Goal: Task Accomplishment & Management: Complete application form

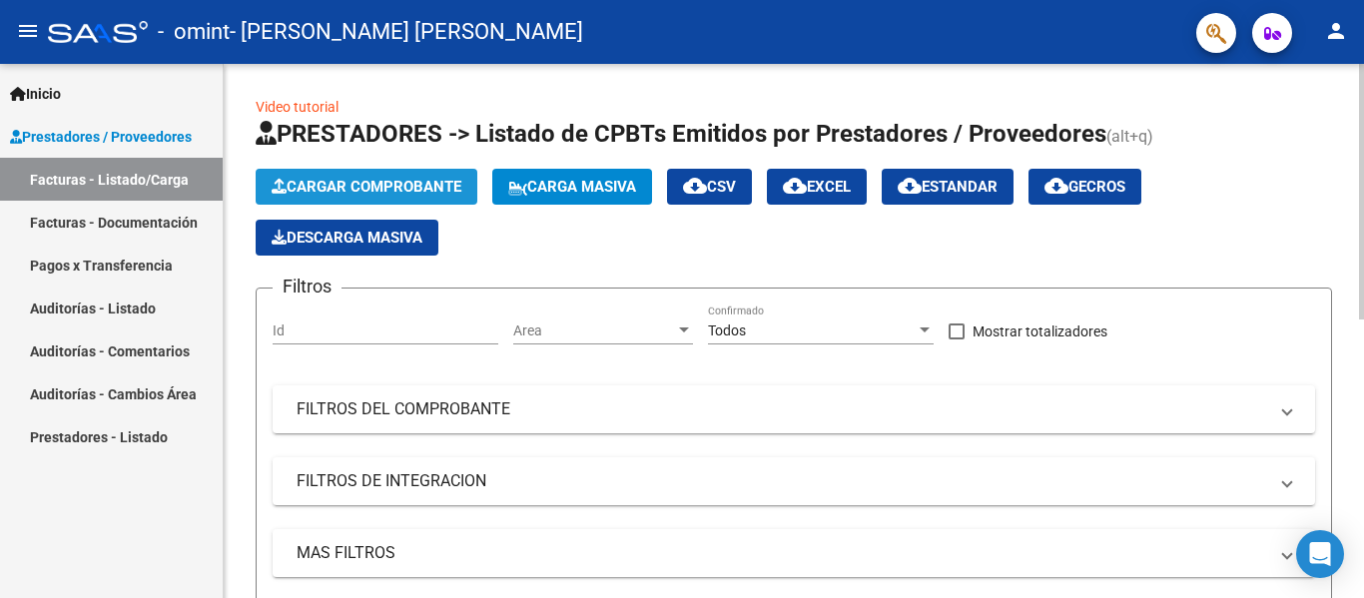
click at [366, 180] on span "Cargar Comprobante" at bounding box center [367, 187] width 190 height 18
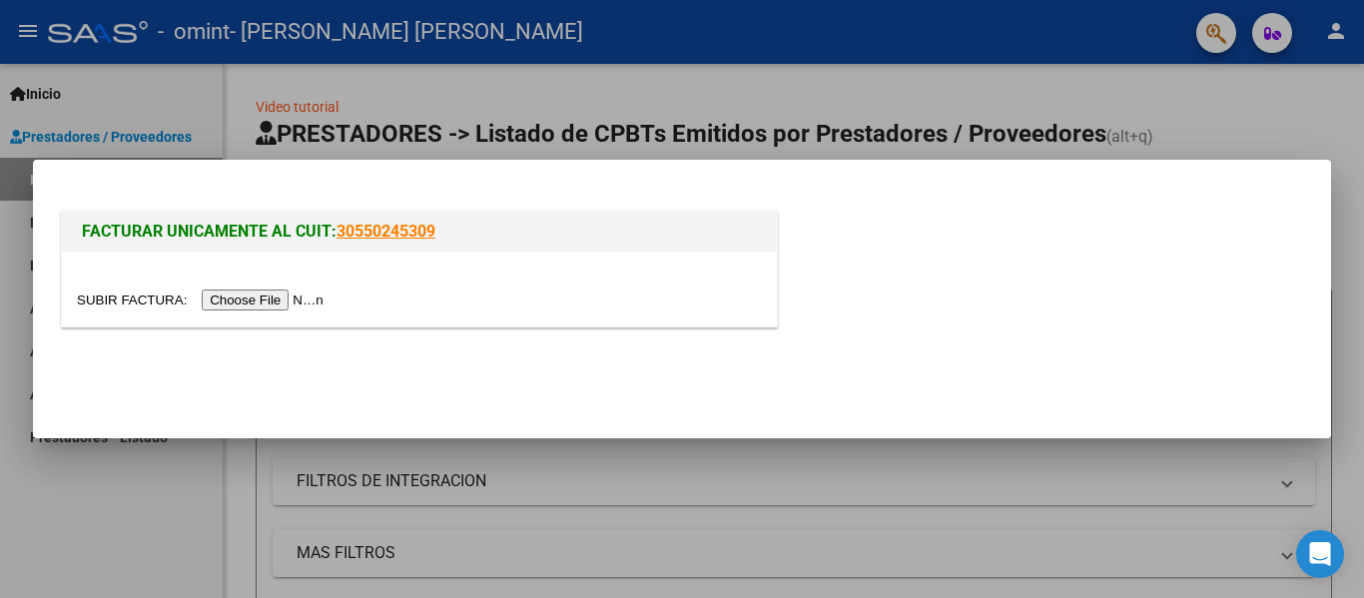
click at [131, 308] on input "file" at bounding box center [203, 300] width 253 height 21
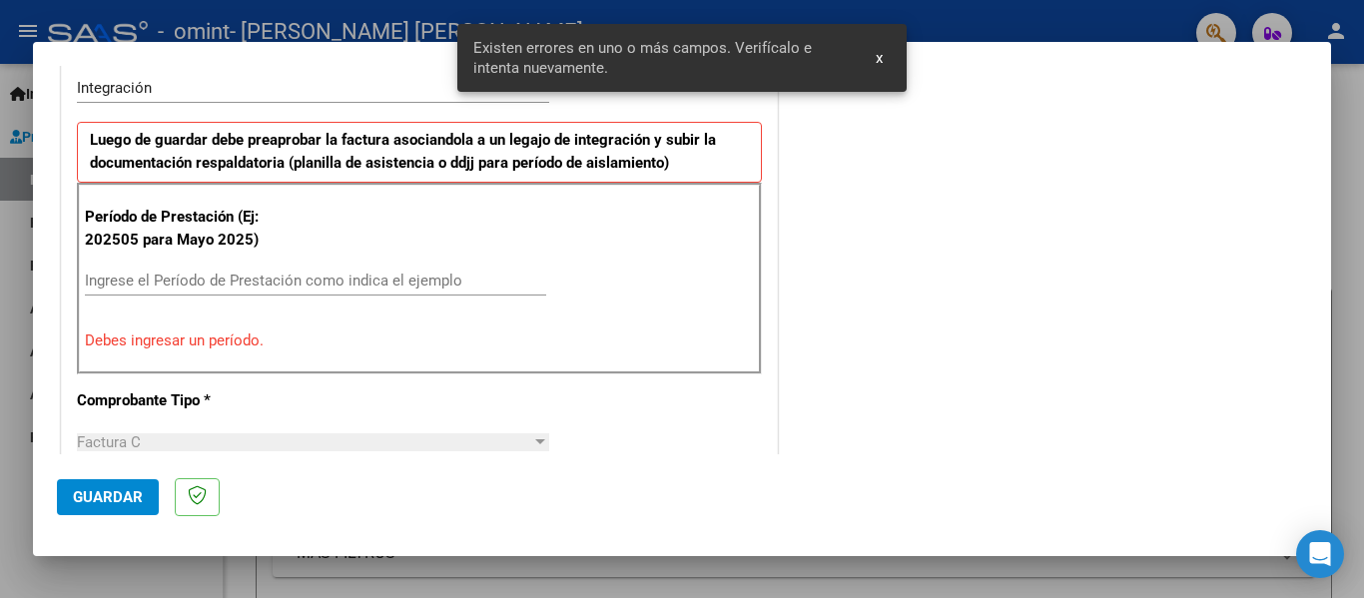
scroll to position [500, 0]
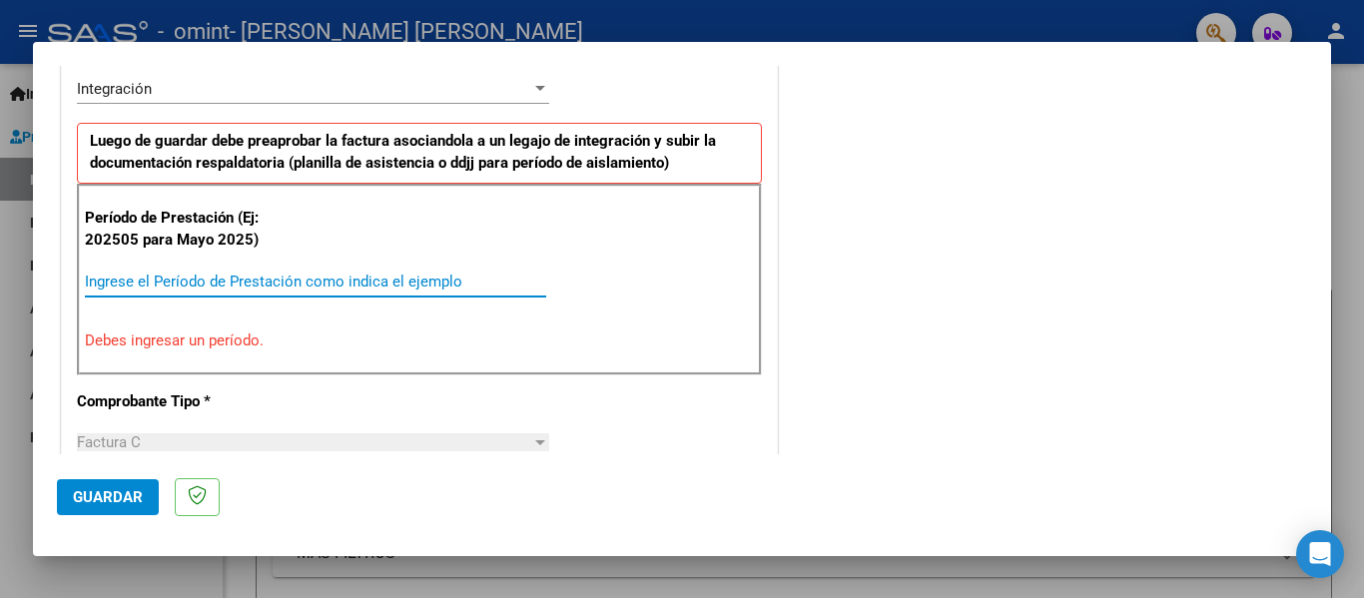
click at [192, 281] on input "Ingrese el Período de Prestación como indica el ejemplo" at bounding box center [315, 282] width 461 height 18
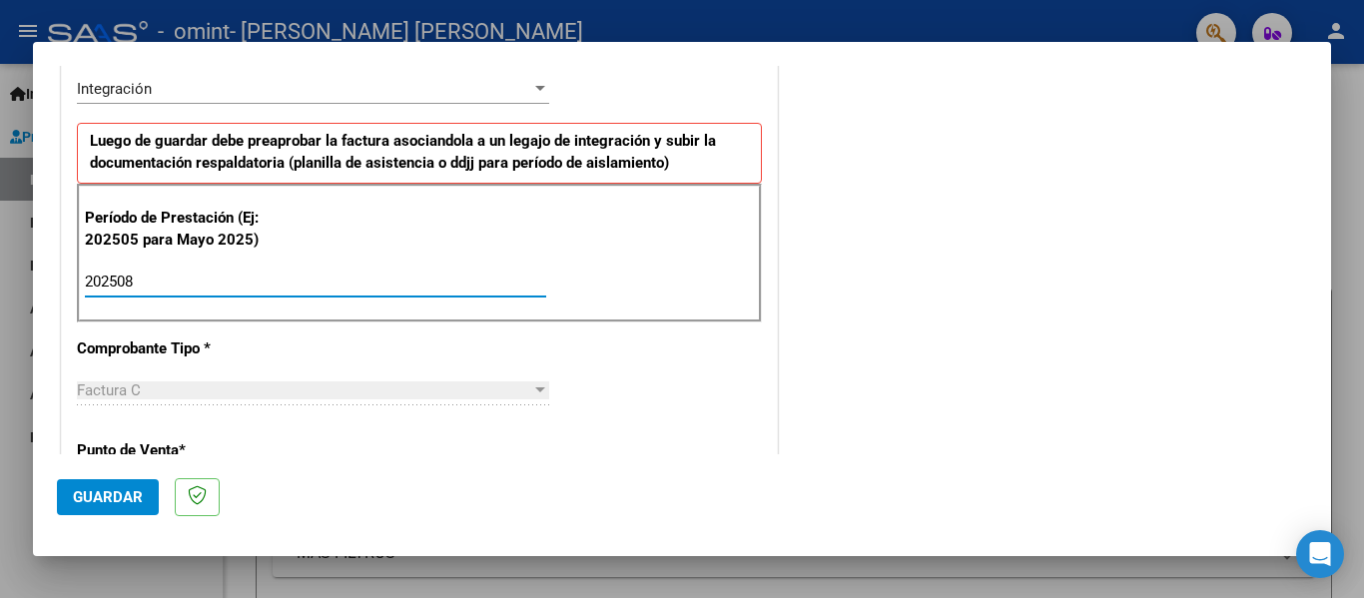
type input "202508"
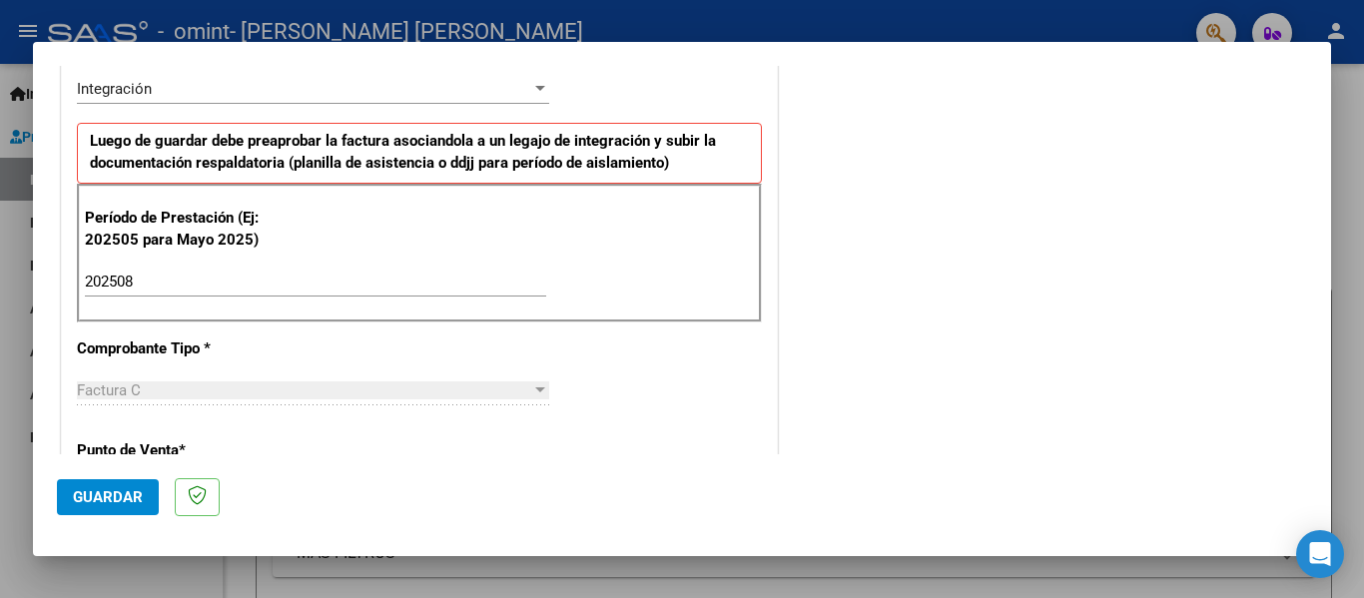
click at [170, 395] on div "Factura C" at bounding box center [304, 390] width 454 height 18
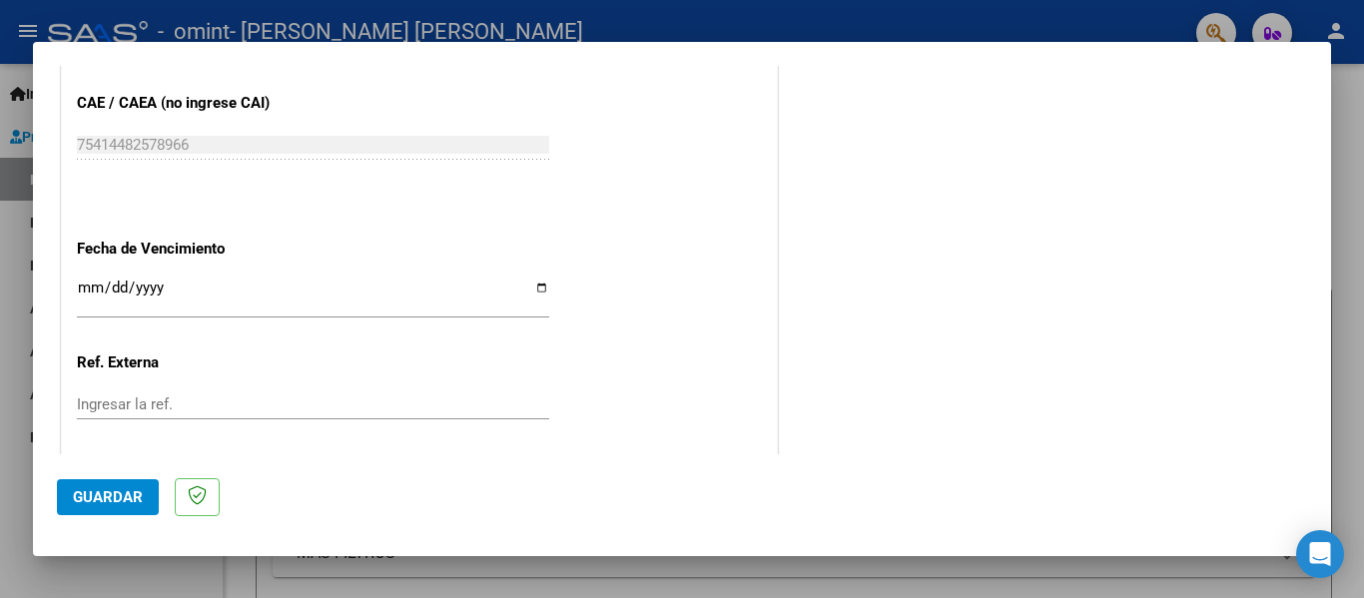
scroll to position [1299, 0]
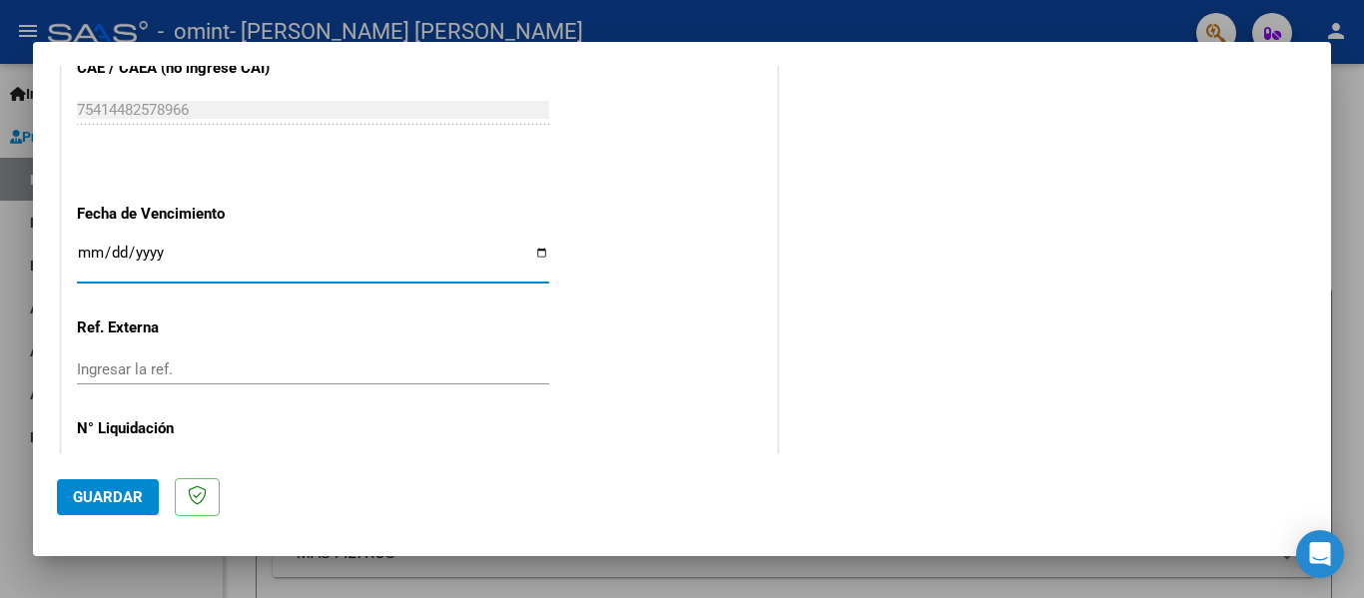
drag, startPoint x: 174, startPoint y: 264, endPoint x: 187, endPoint y: 263, distance: 13.0
click at [174, 263] on input "Ingresar la fecha" at bounding box center [313, 261] width 472 height 32
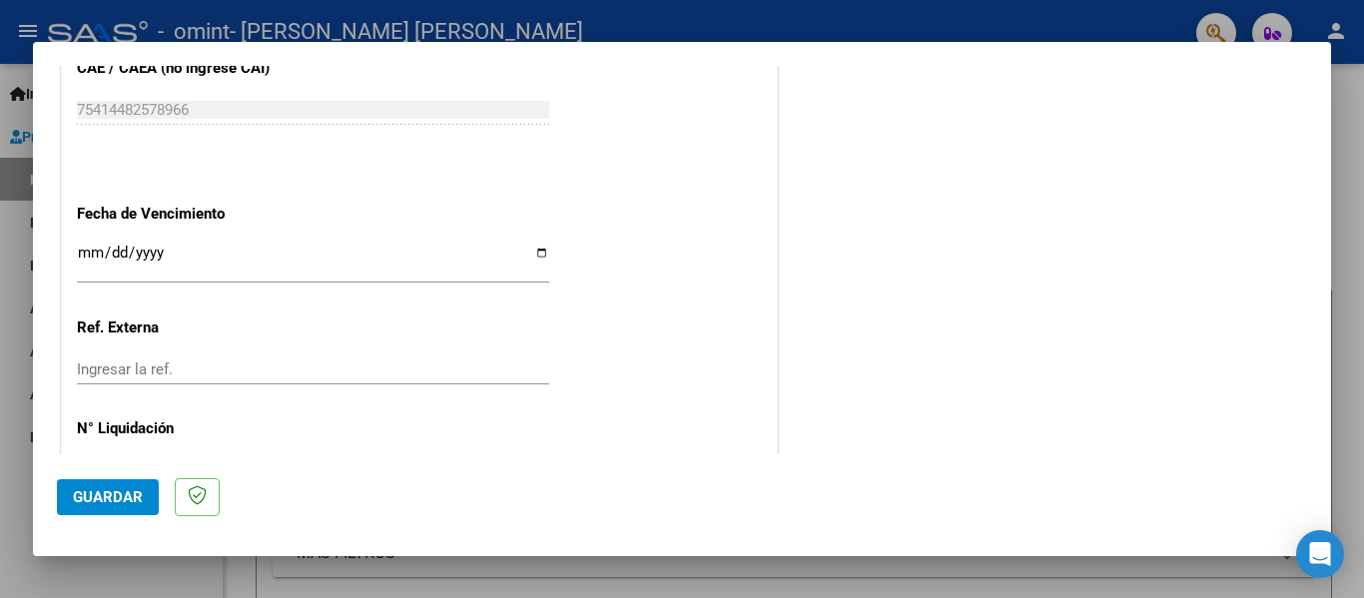
click at [536, 244] on div "Ingresar la fecha" at bounding box center [313, 262] width 472 height 43
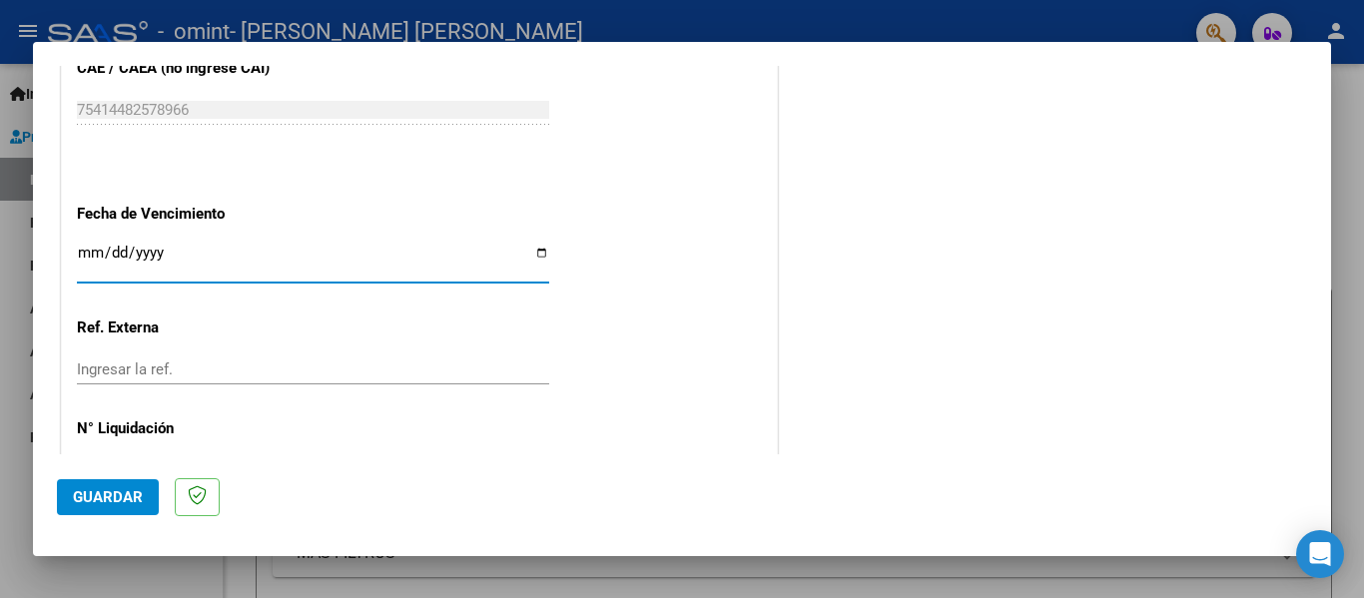
click at [537, 254] on input "Ingresar la fecha" at bounding box center [313, 261] width 472 height 32
type input "[DATE]"
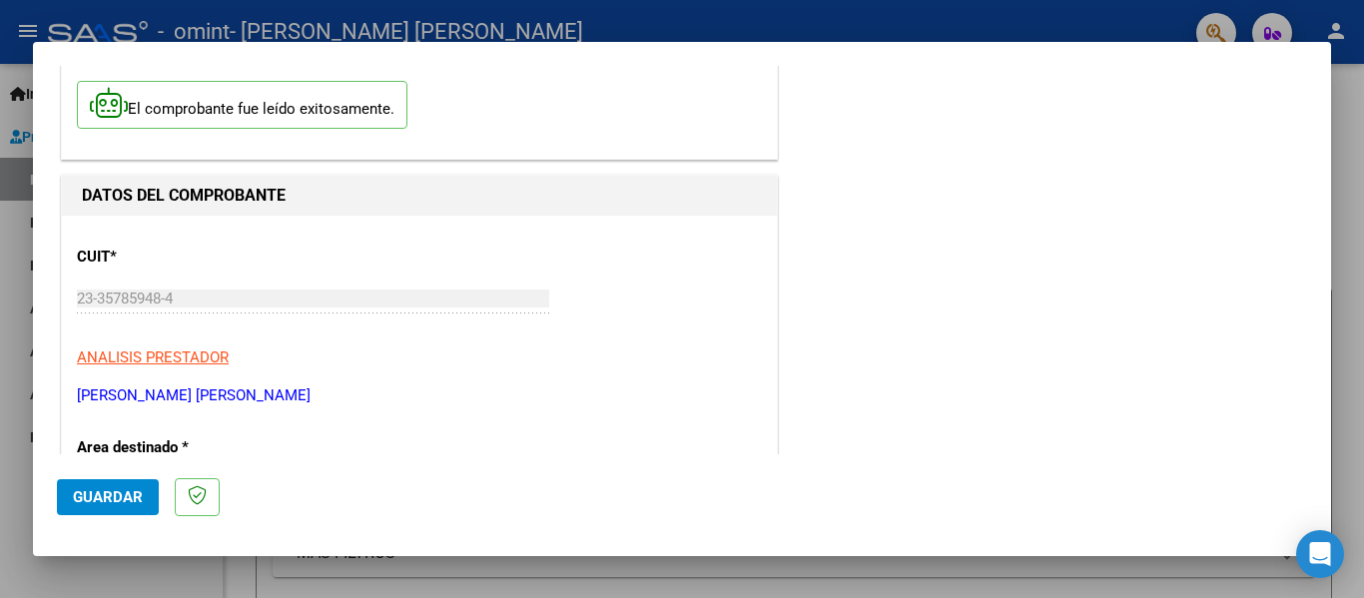
scroll to position [200, 0]
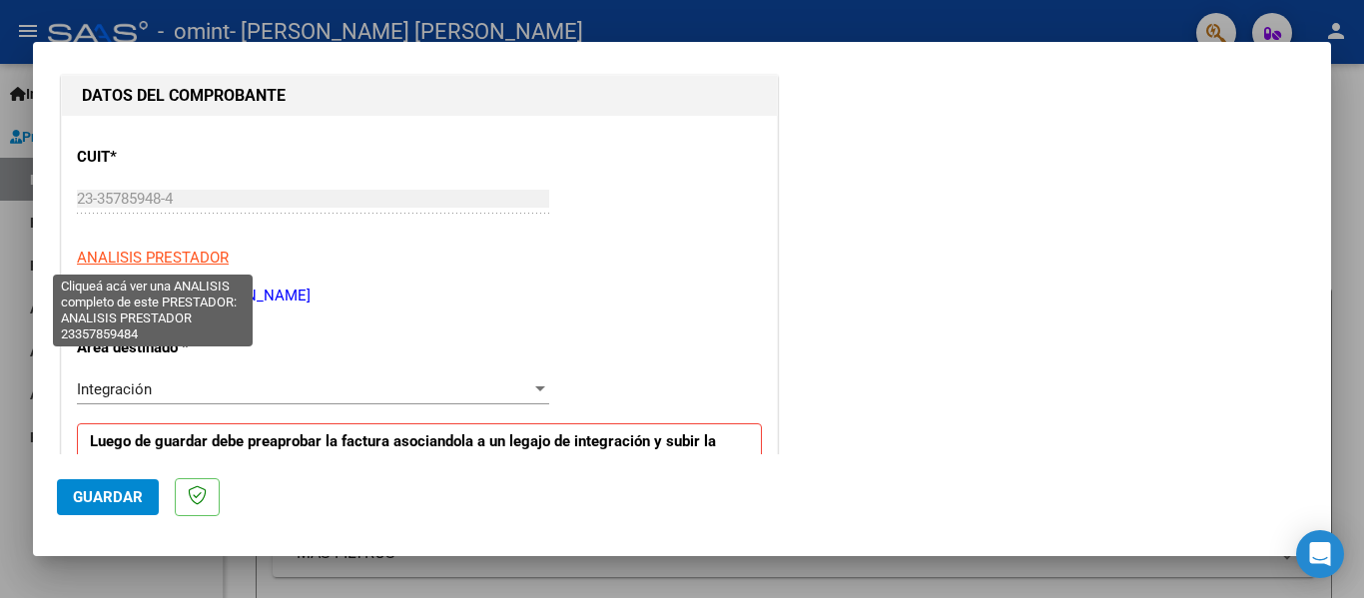
click at [197, 253] on span "ANALISIS PRESTADOR" at bounding box center [153, 258] width 152 height 18
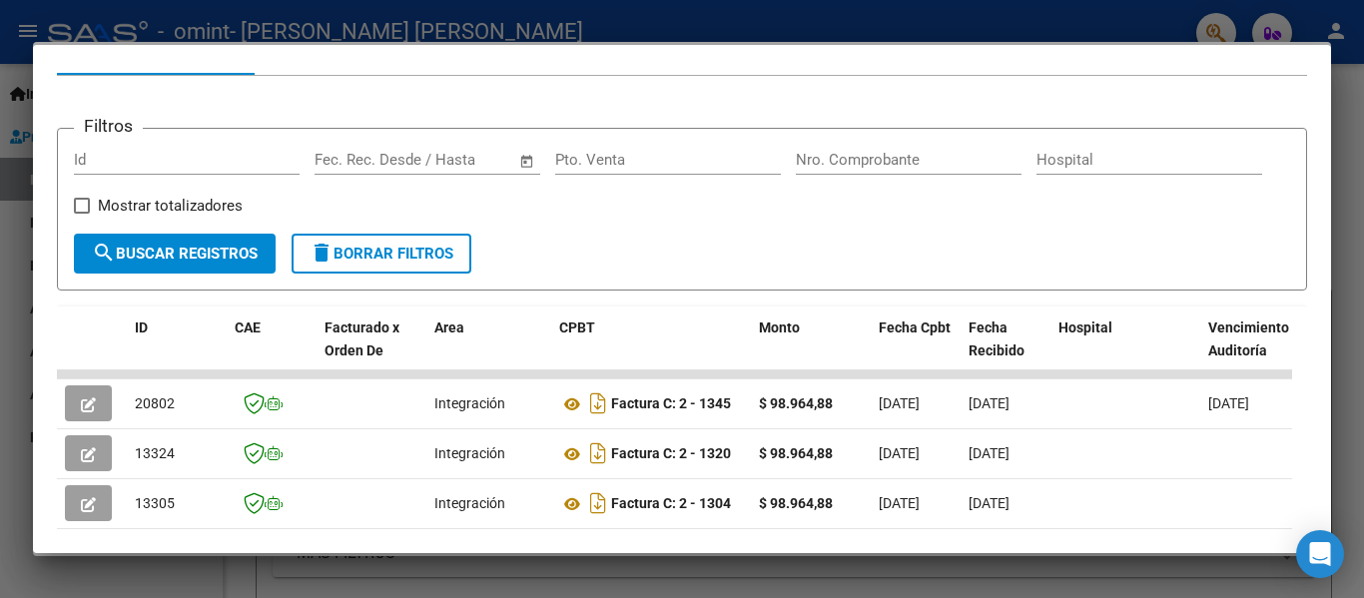
scroll to position [0, 0]
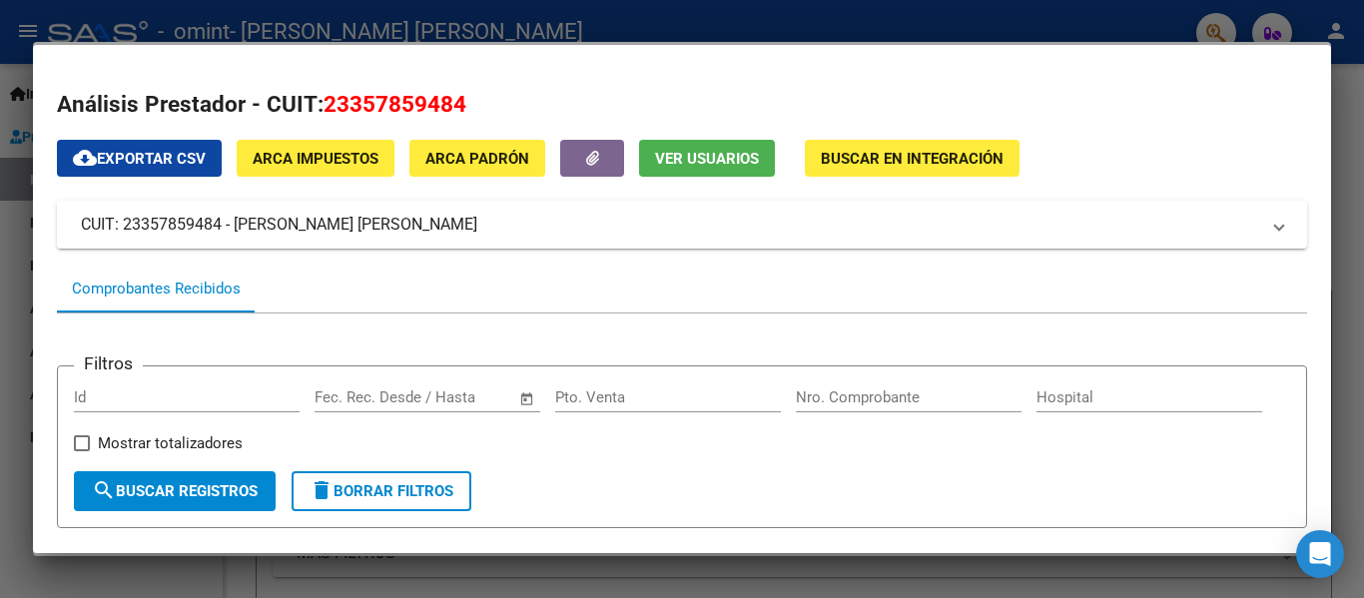
click at [332, 222] on mat-panel-title "CUIT: 23357859484 - GANDINI MARIA VICTORIA" at bounding box center [670, 225] width 1178 height 24
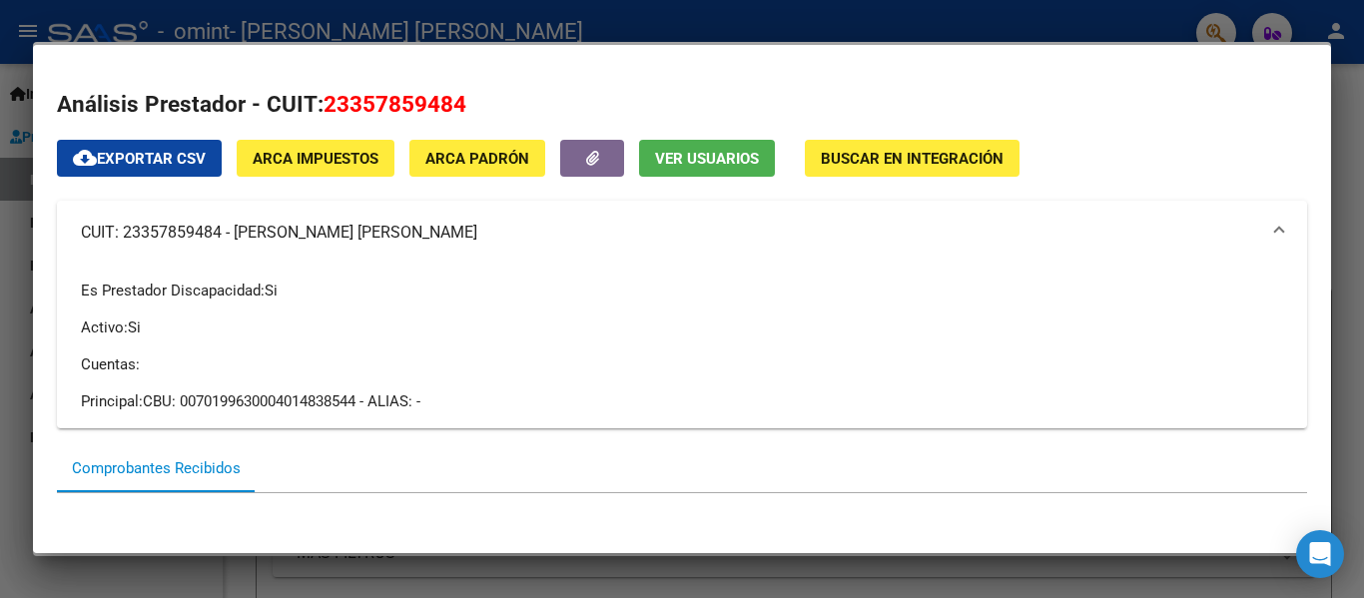
click at [96, 36] on div at bounding box center [682, 299] width 1364 height 598
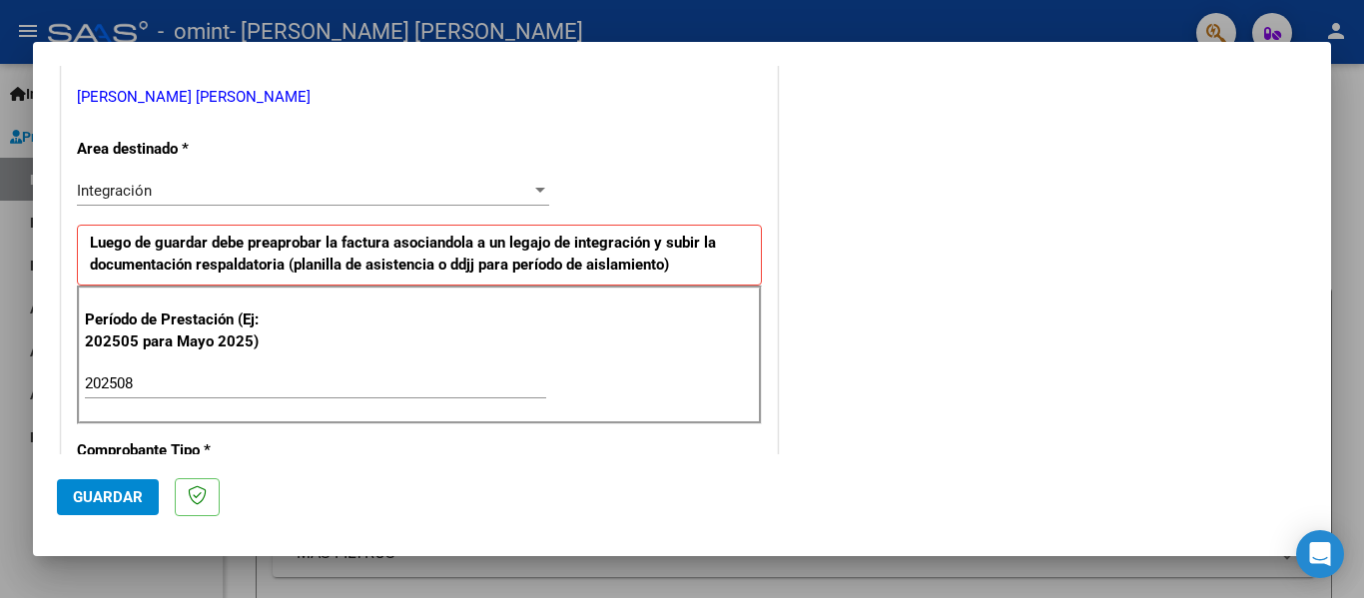
scroll to position [399, 0]
click at [426, 269] on strong "Luego de guardar debe preaprobar la factura asociandola a un legajo de integrac…" at bounding box center [403, 253] width 626 height 41
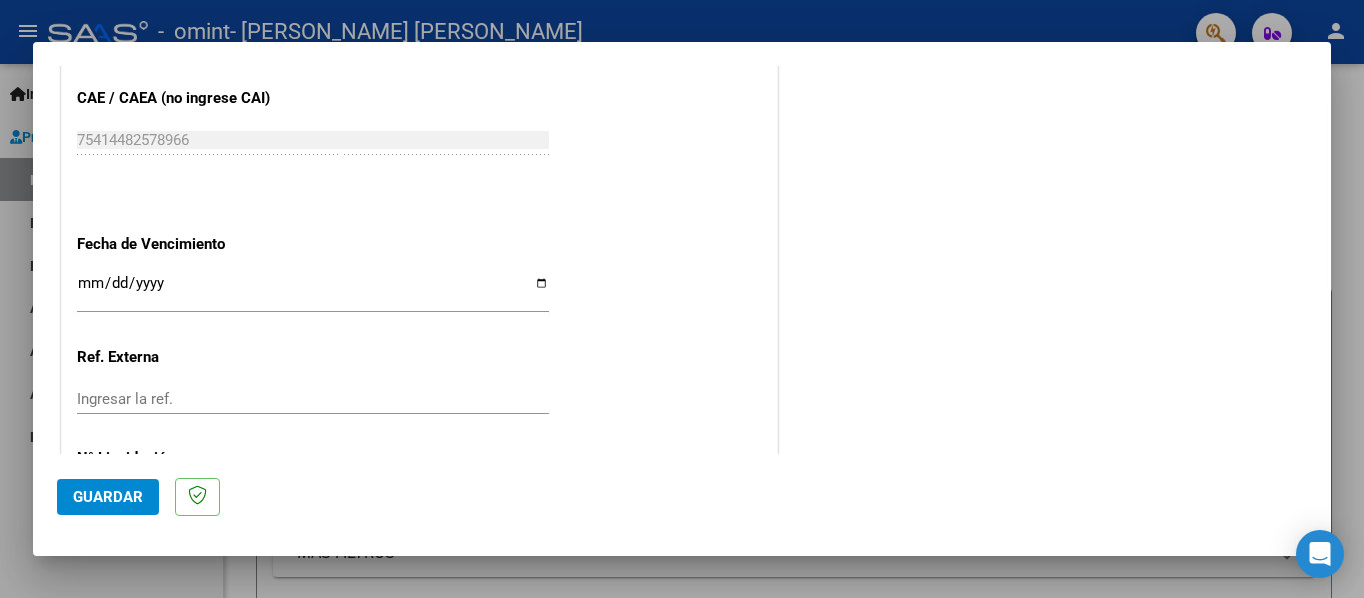
scroll to position [1298, 0]
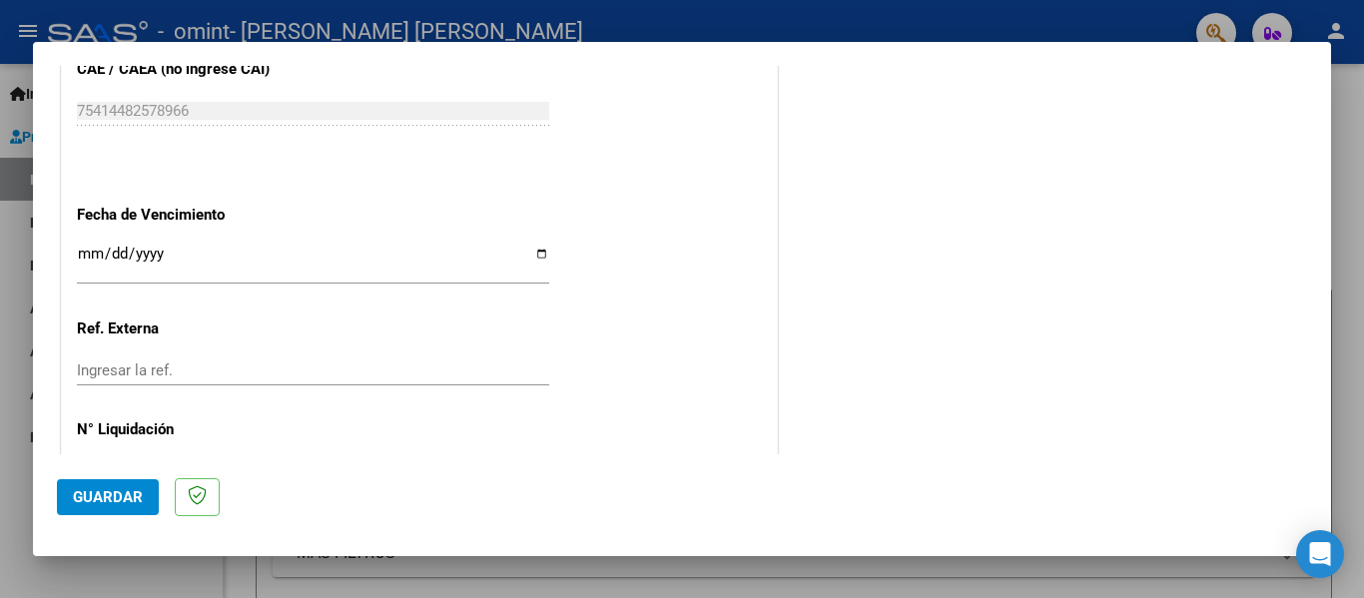
click at [215, 504] on p at bounding box center [197, 497] width 45 height 39
click at [130, 502] on span "Guardar" at bounding box center [108, 497] width 70 height 18
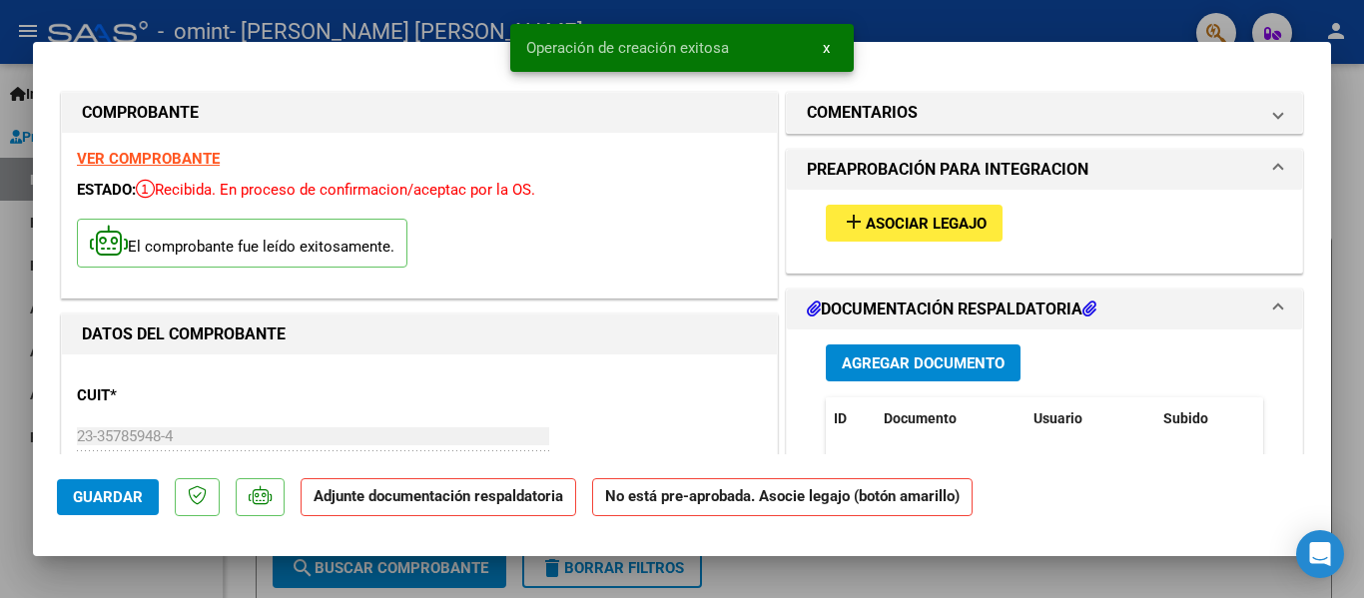
click at [915, 233] on span "Asociar Legajo" at bounding box center [926, 224] width 121 height 18
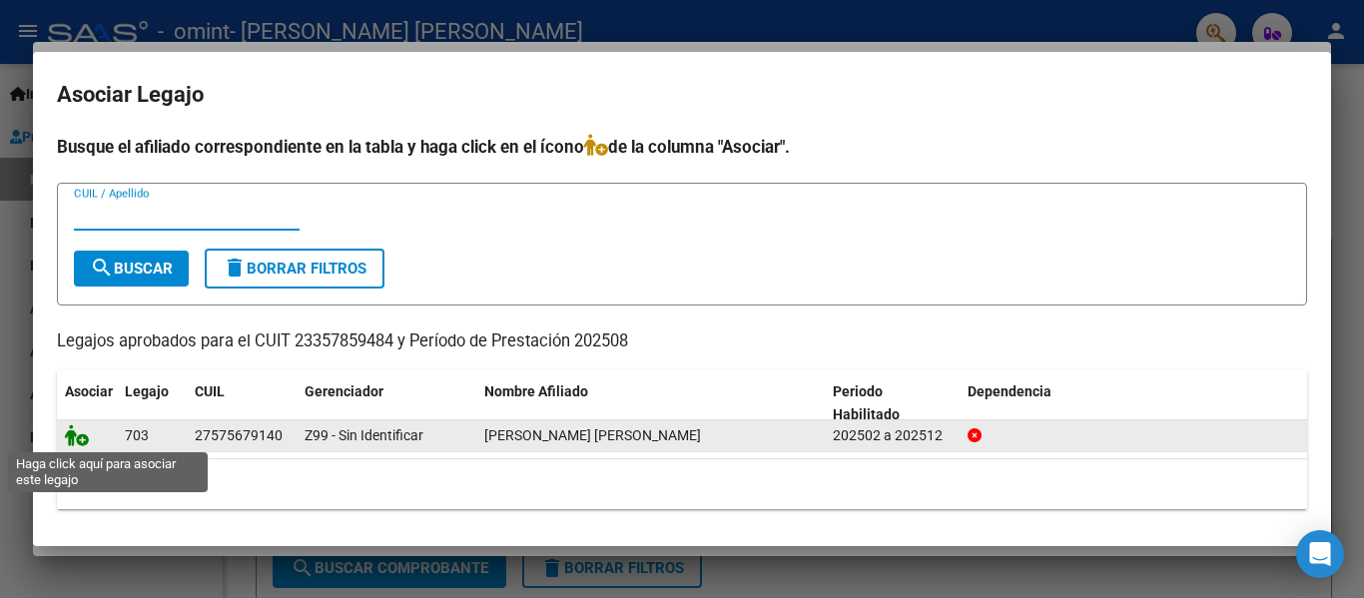
click at [79, 441] on icon at bounding box center [77, 435] width 24 height 22
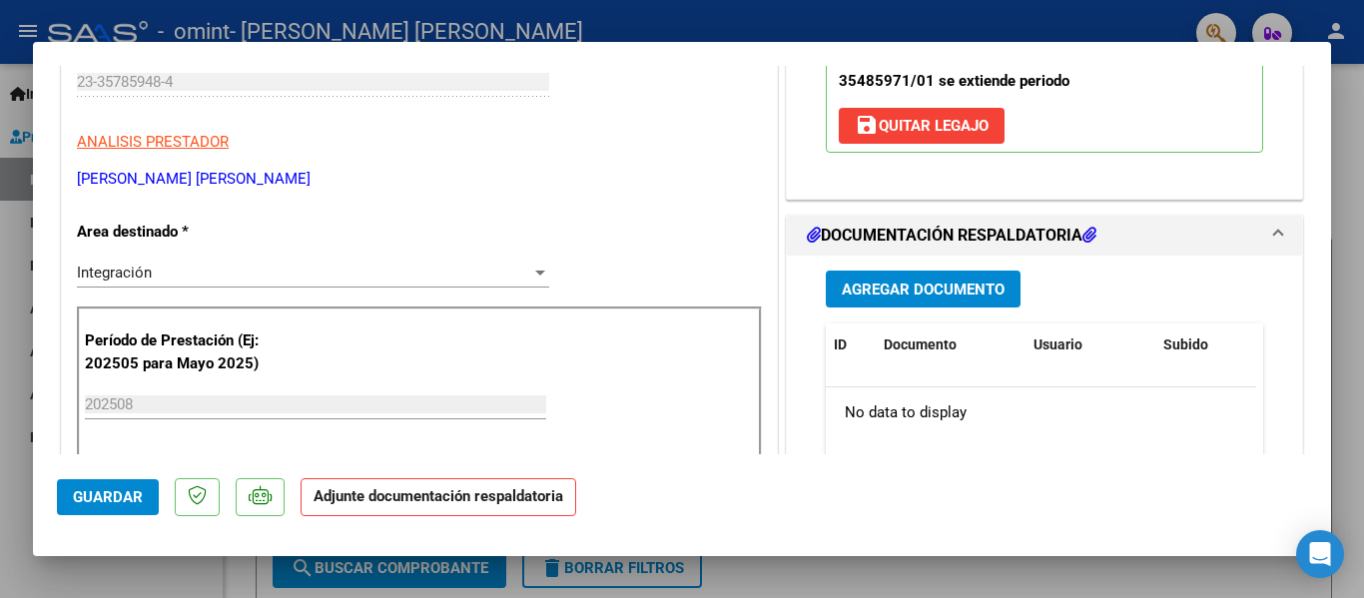
scroll to position [399, 0]
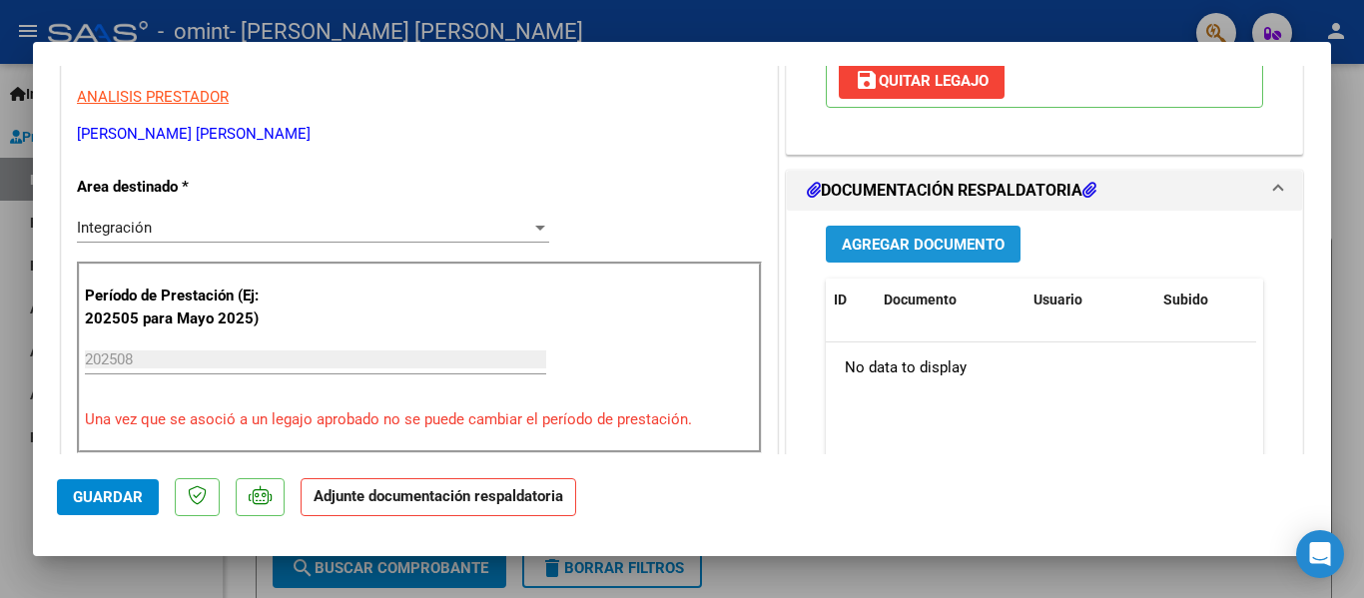
click at [920, 249] on span "Agregar Documento" at bounding box center [923, 245] width 163 height 18
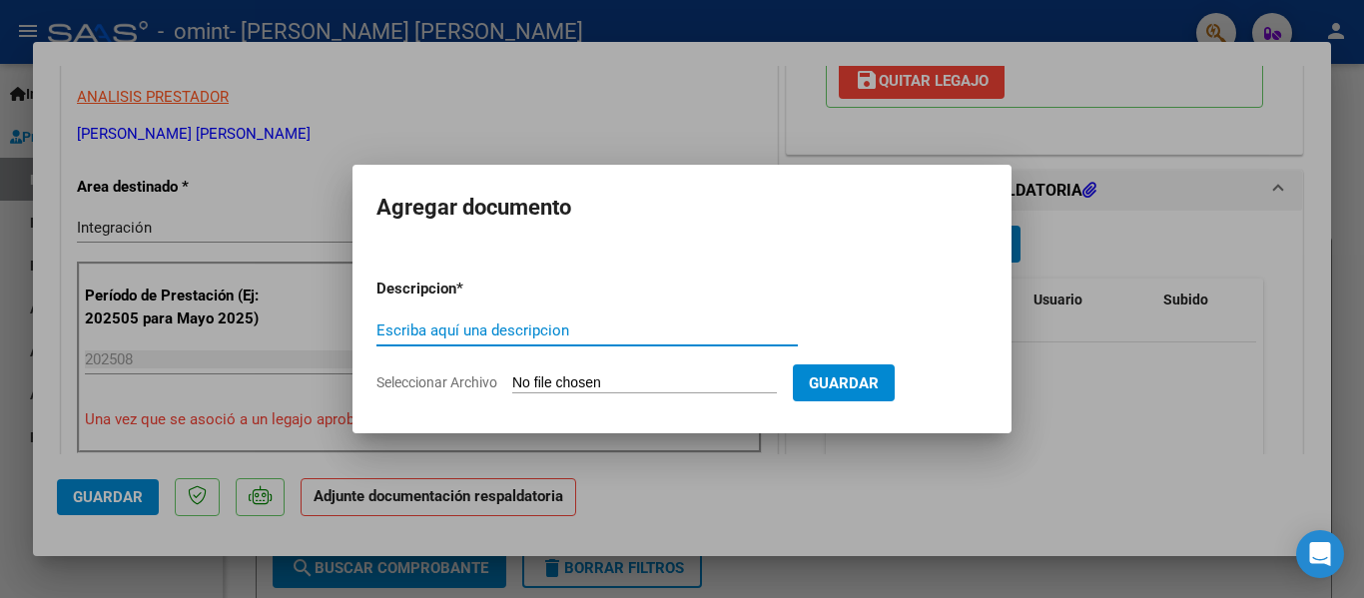
click at [406, 333] on input "Escriba aquí una descripcion" at bounding box center [586, 330] width 421 height 18
type input "planilla de asistencia"
click at [729, 381] on input "Seleccionar Archivo" at bounding box center [644, 383] width 265 height 19
type input "C:\fakepath\agosto isa contreras.pdf"
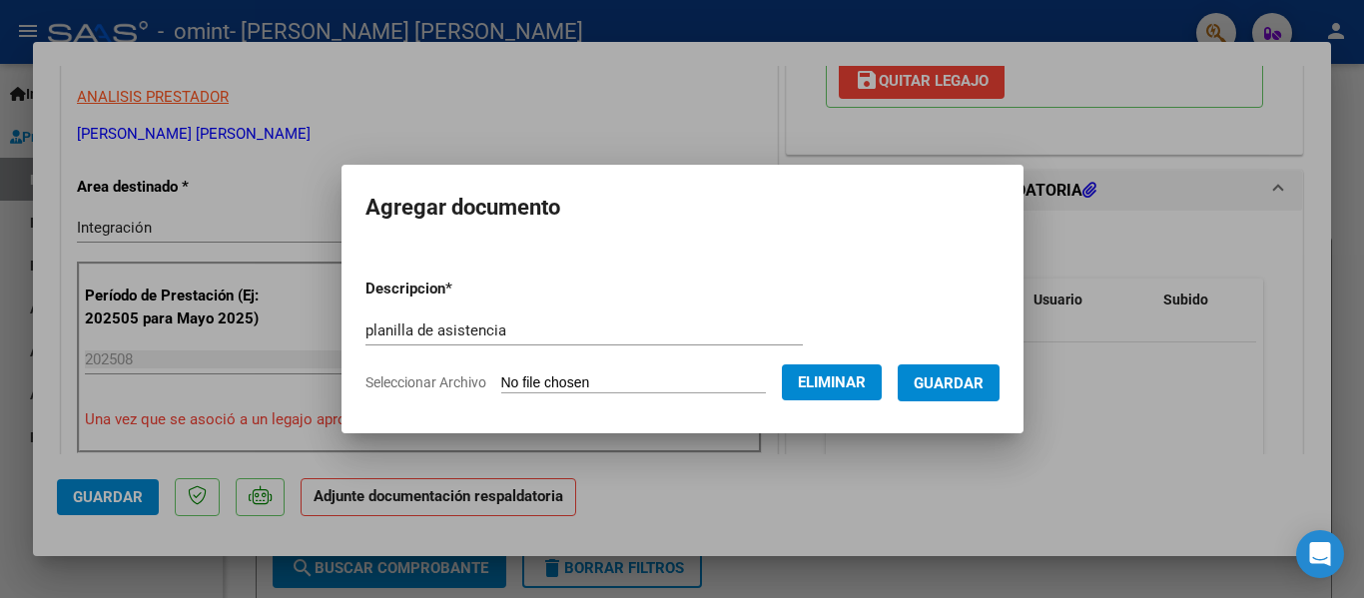
click at [941, 386] on span "Guardar" at bounding box center [949, 383] width 70 height 18
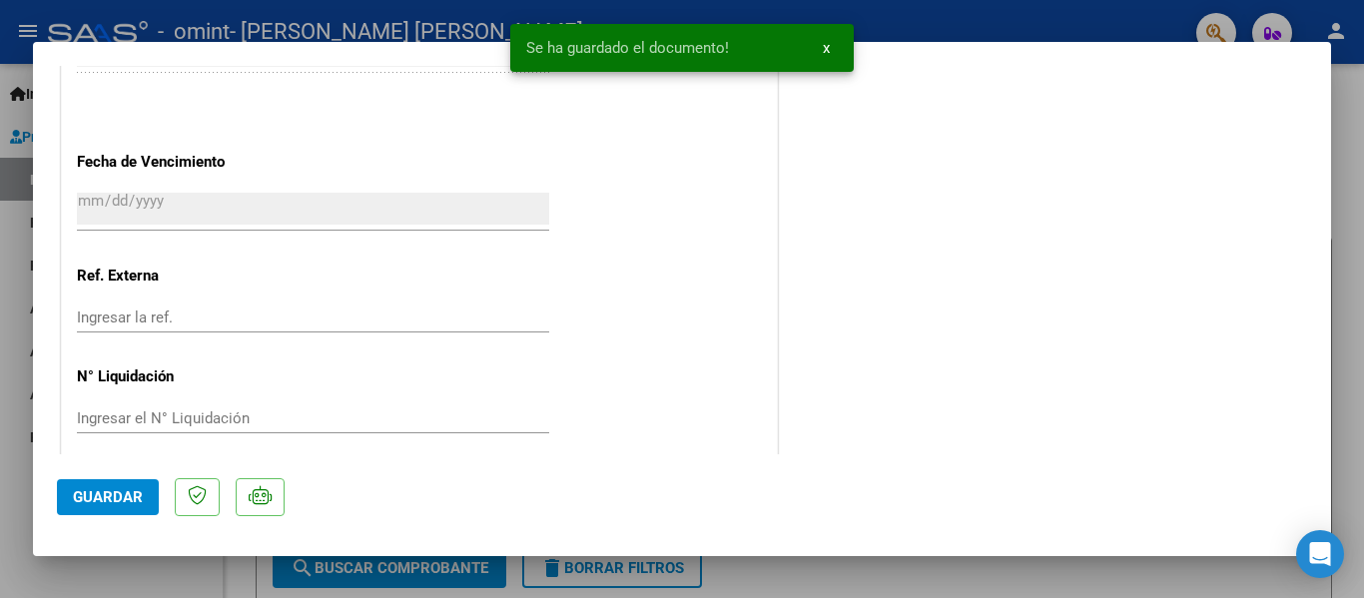
scroll to position [1399, 0]
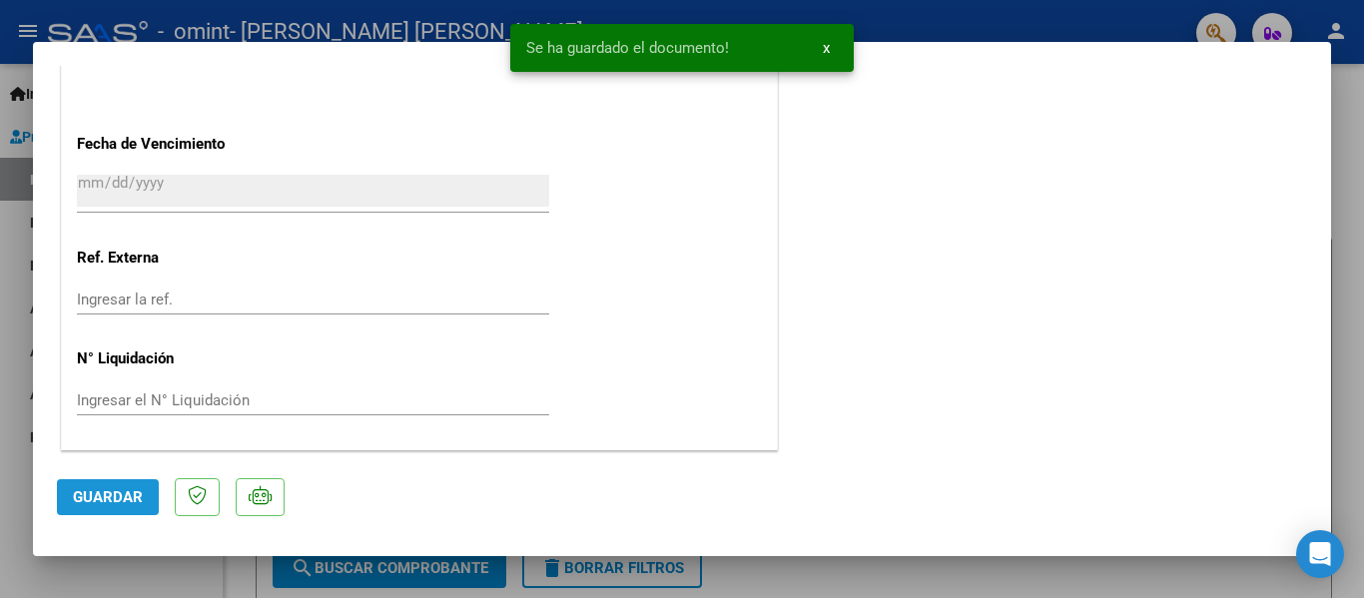
click at [136, 498] on span "Guardar" at bounding box center [108, 497] width 70 height 18
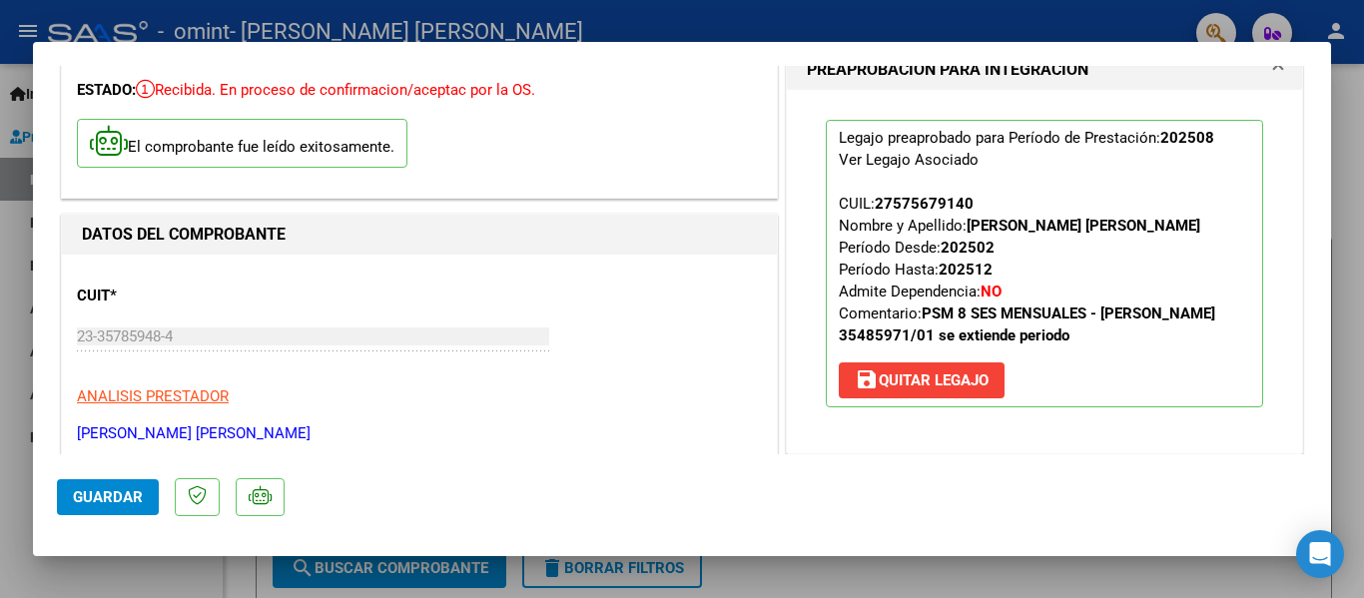
scroll to position [0, 0]
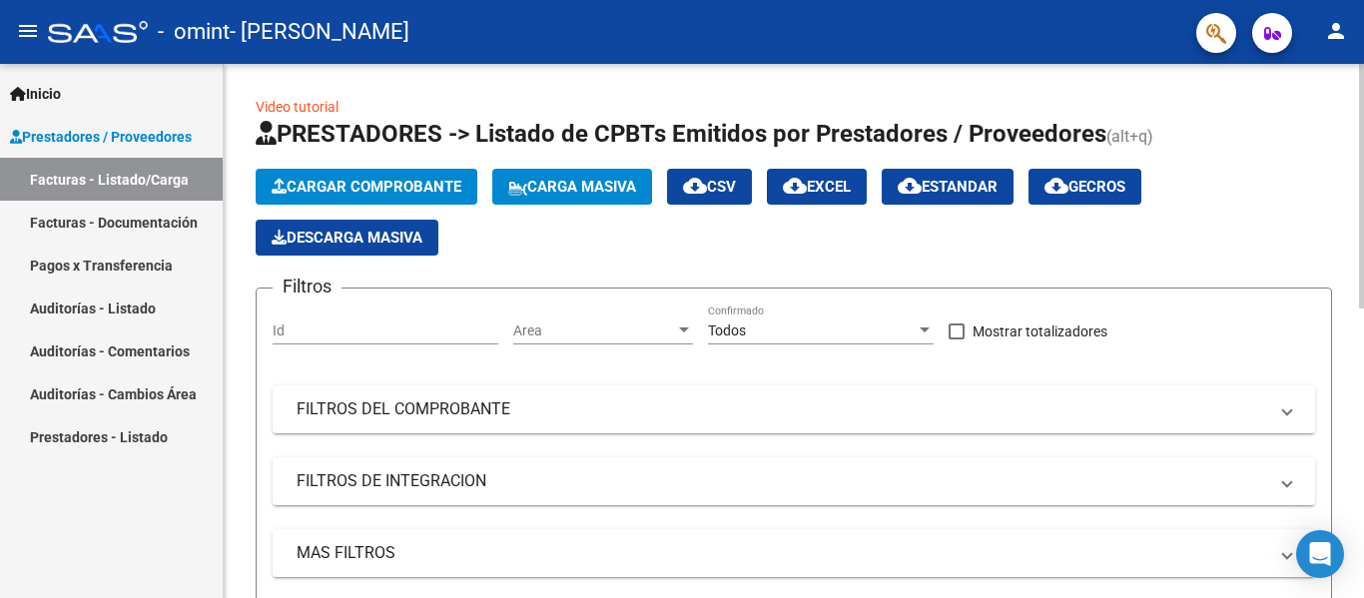
click at [390, 182] on span "Cargar Comprobante" at bounding box center [367, 187] width 190 height 18
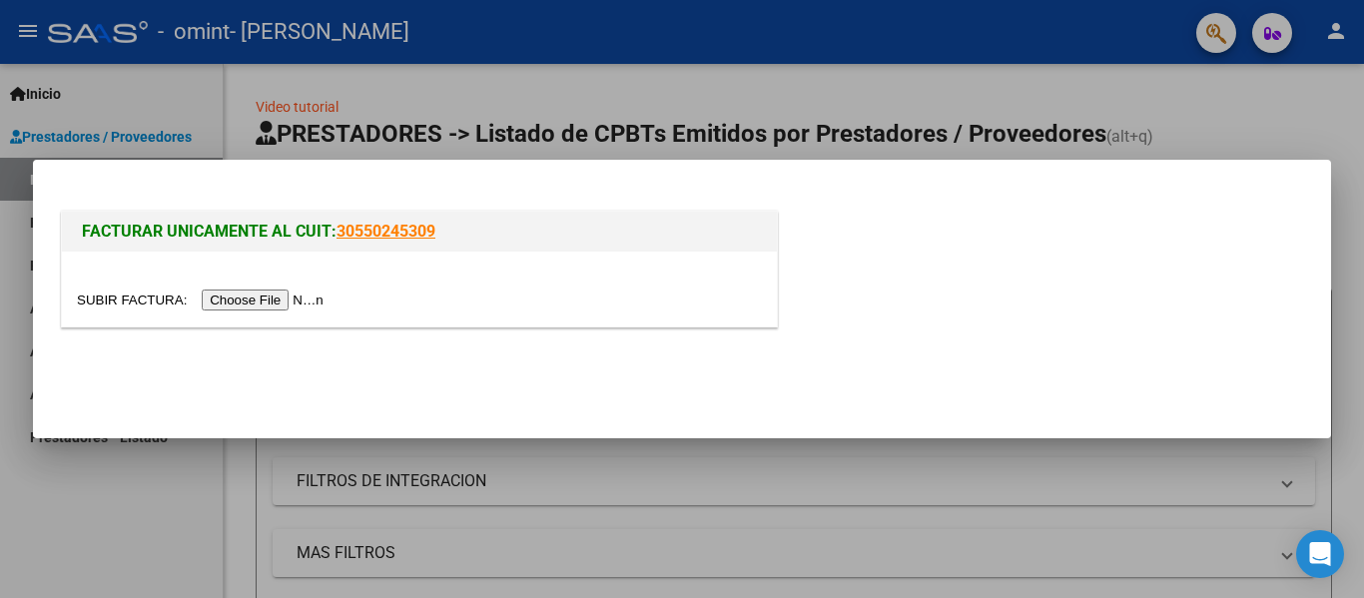
click at [158, 295] on input "file" at bounding box center [203, 300] width 253 height 21
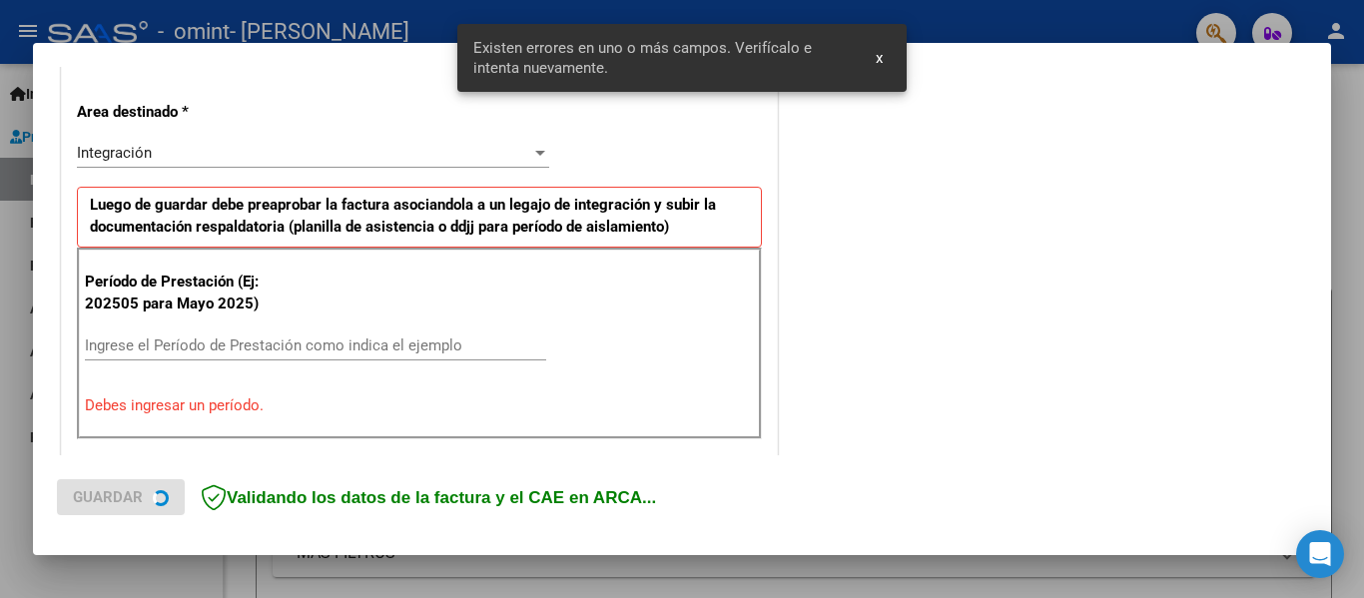
scroll to position [463, 0]
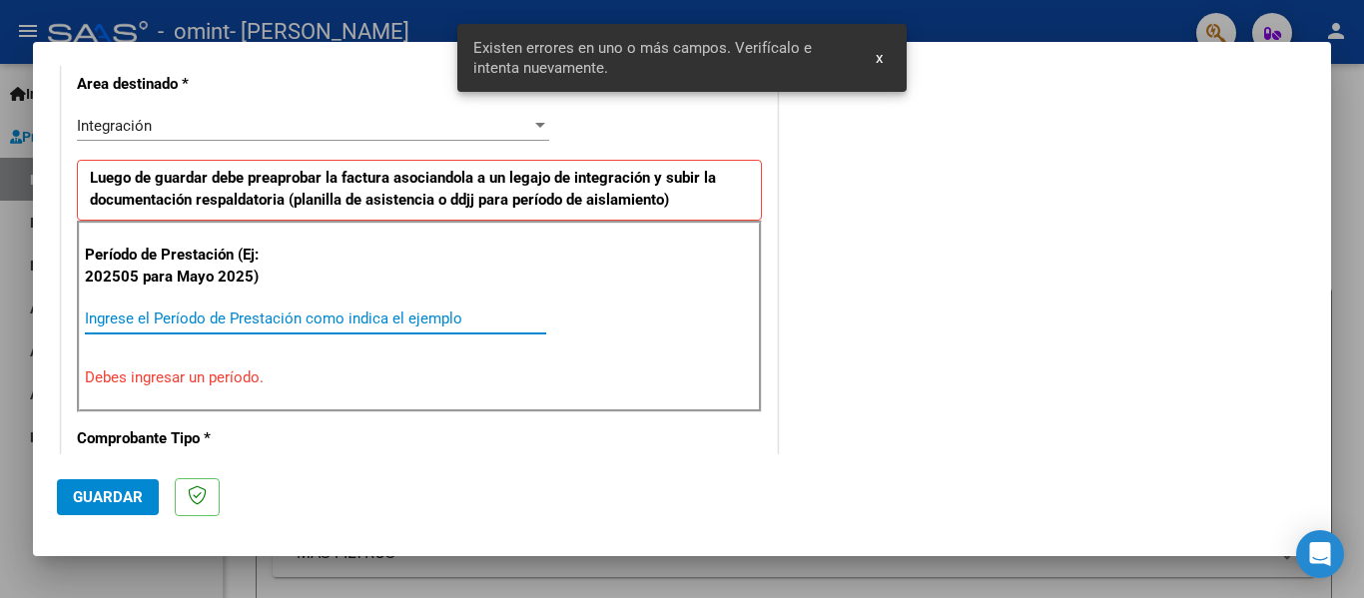
click at [253, 321] on input "Ingrese el Período de Prestación como indica el ejemplo" at bounding box center [315, 319] width 461 height 18
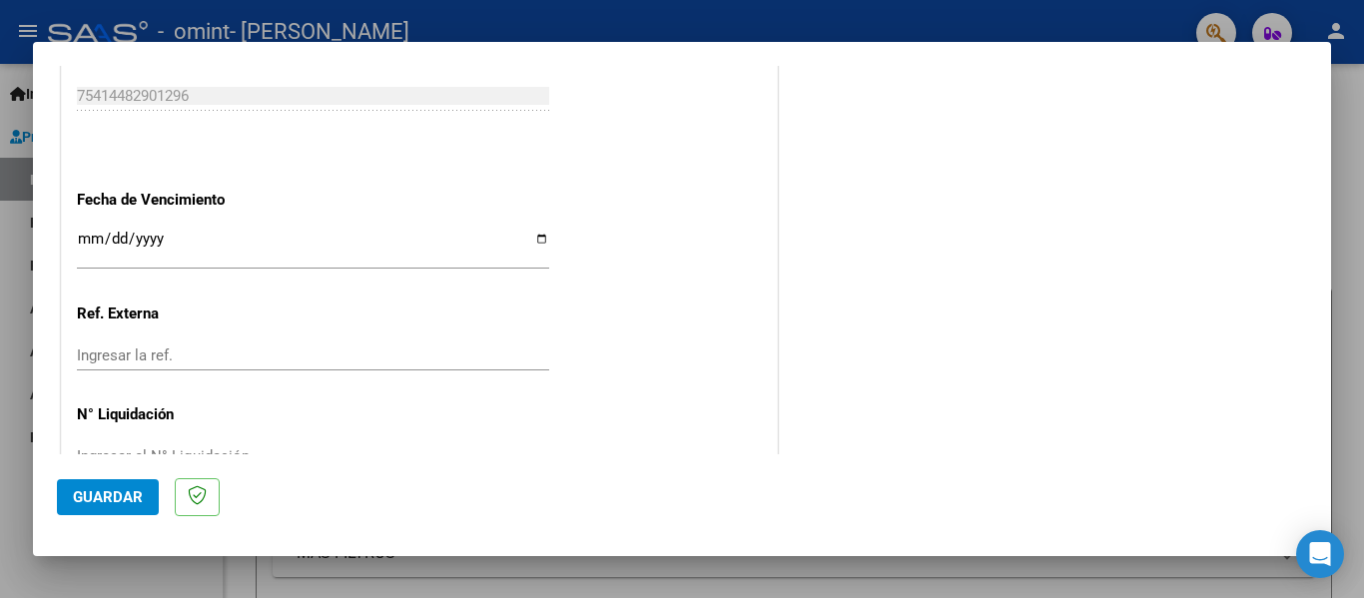
scroll to position [1362, 0]
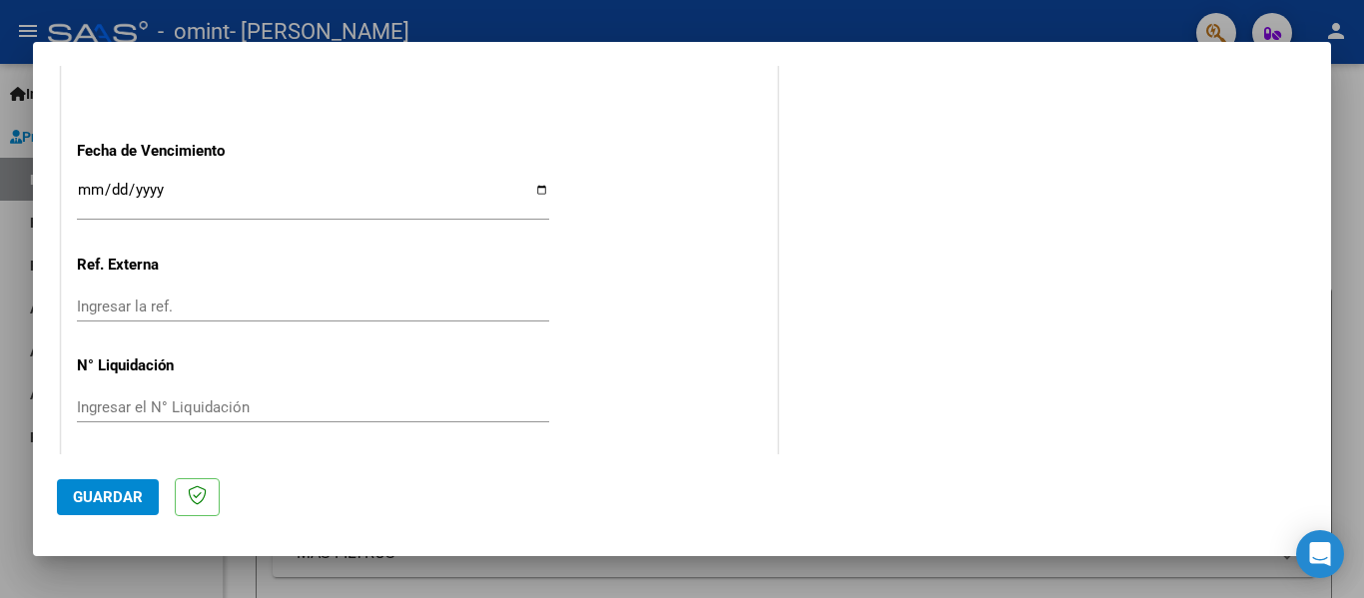
type input "202509"
click at [164, 182] on input "Ingresar la fecha" at bounding box center [313, 198] width 472 height 32
click at [536, 188] on input "Ingresar la fecha" at bounding box center [313, 198] width 472 height 32
type input "[DATE]"
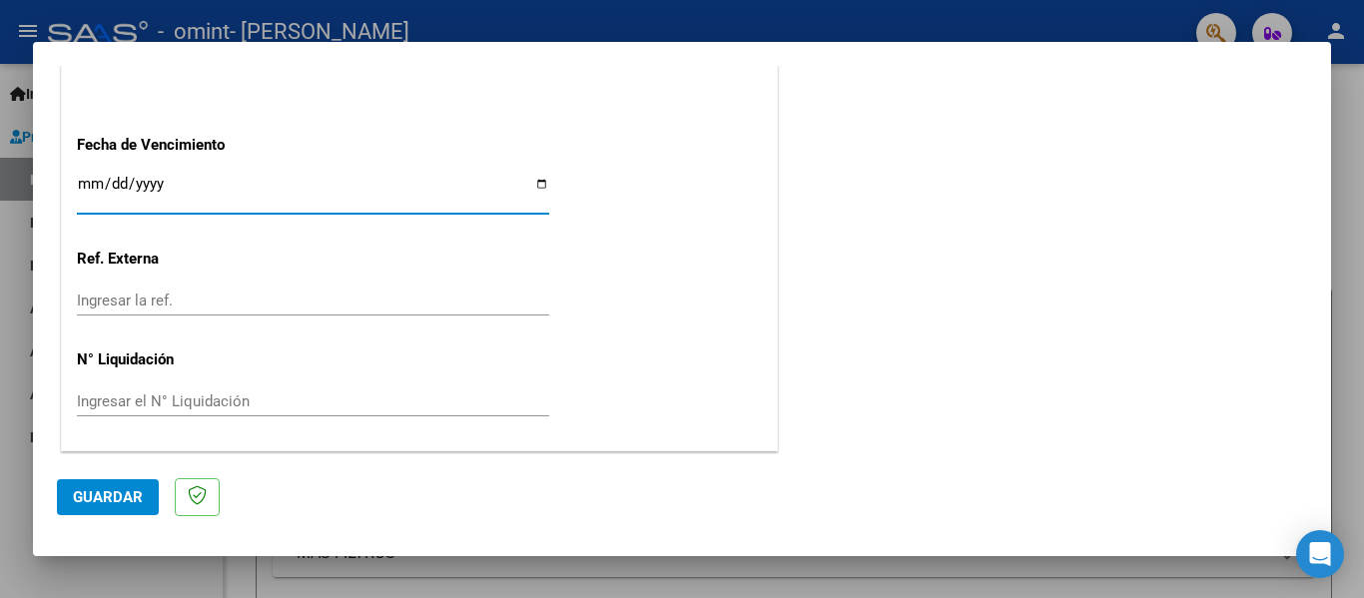
scroll to position [1369, 0]
click at [110, 498] on span "Guardar" at bounding box center [108, 497] width 70 height 18
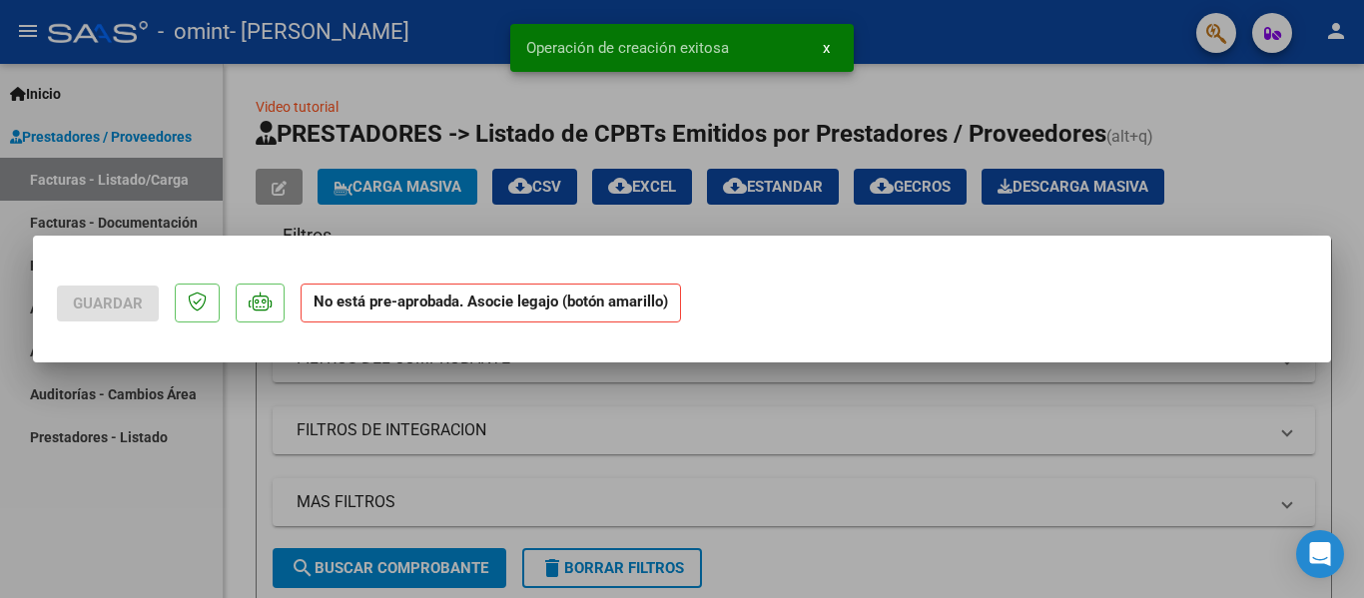
scroll to position [0, 0]
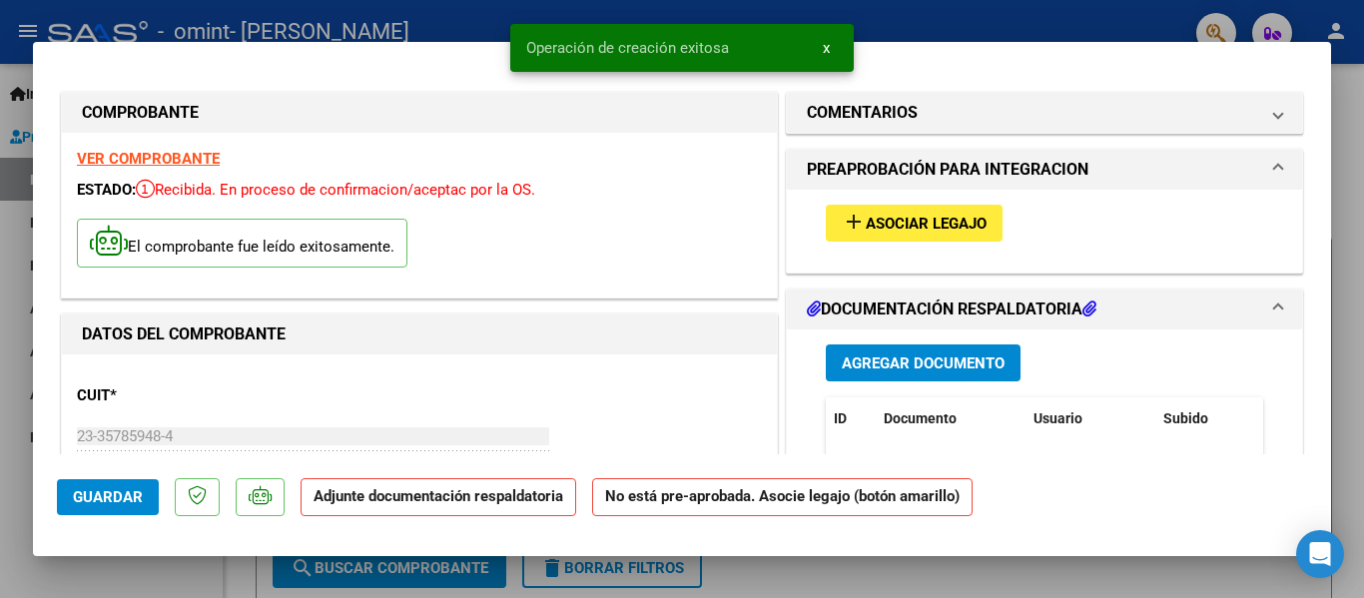
click at [888, 220] on span "Asociar Legajo" at bounding box center [926, 224] width 121 height 18
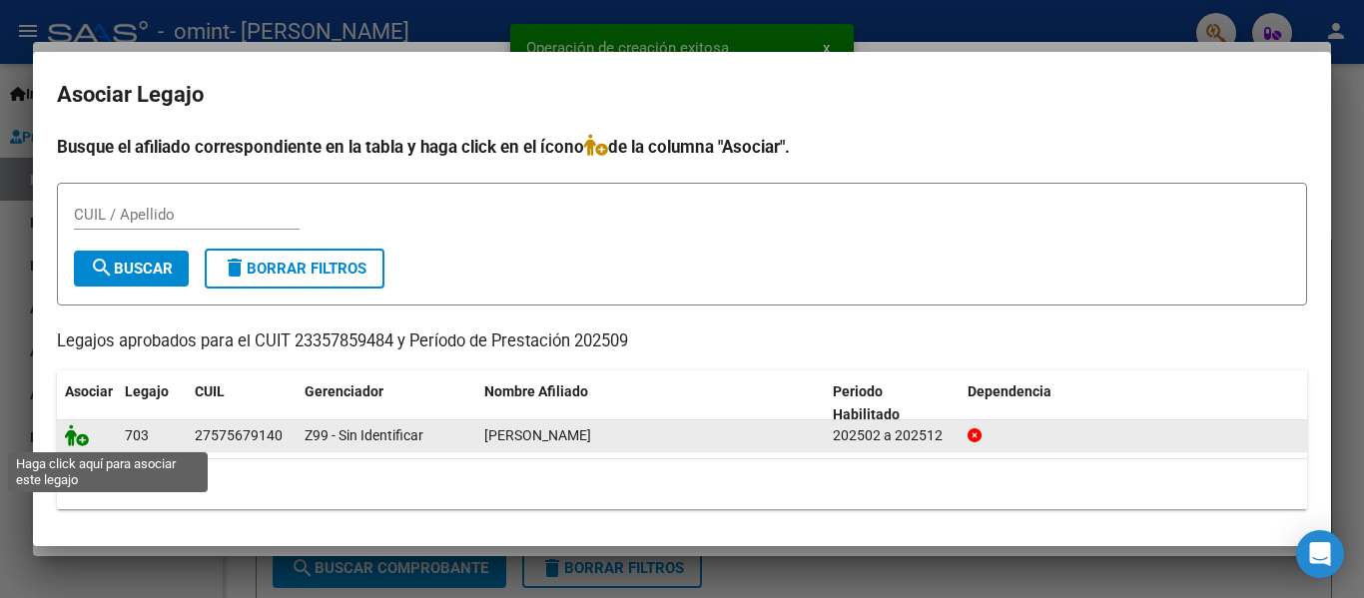
drag, startPoint x: 74, startPoint y: 437, endPoint x: 191, endPoint y: 429, distance: 117.1
click at [76, 437] on icon at bounding box center [77, 435] width 24 height 22
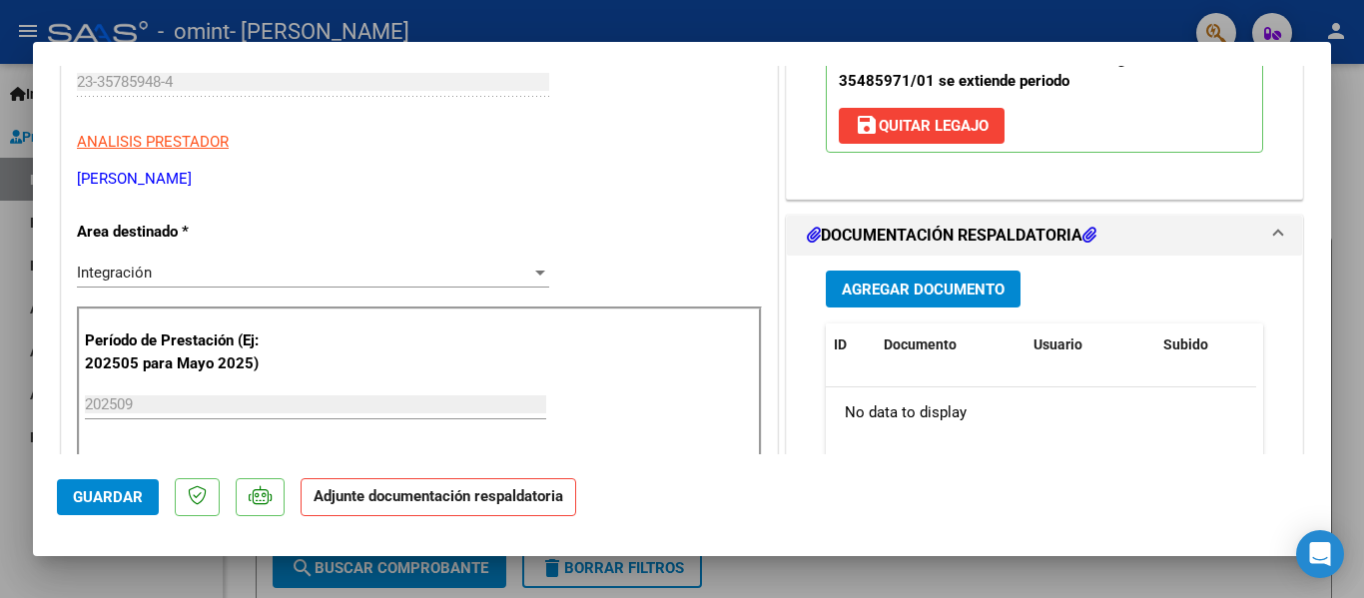
scroll to position [399, 0]
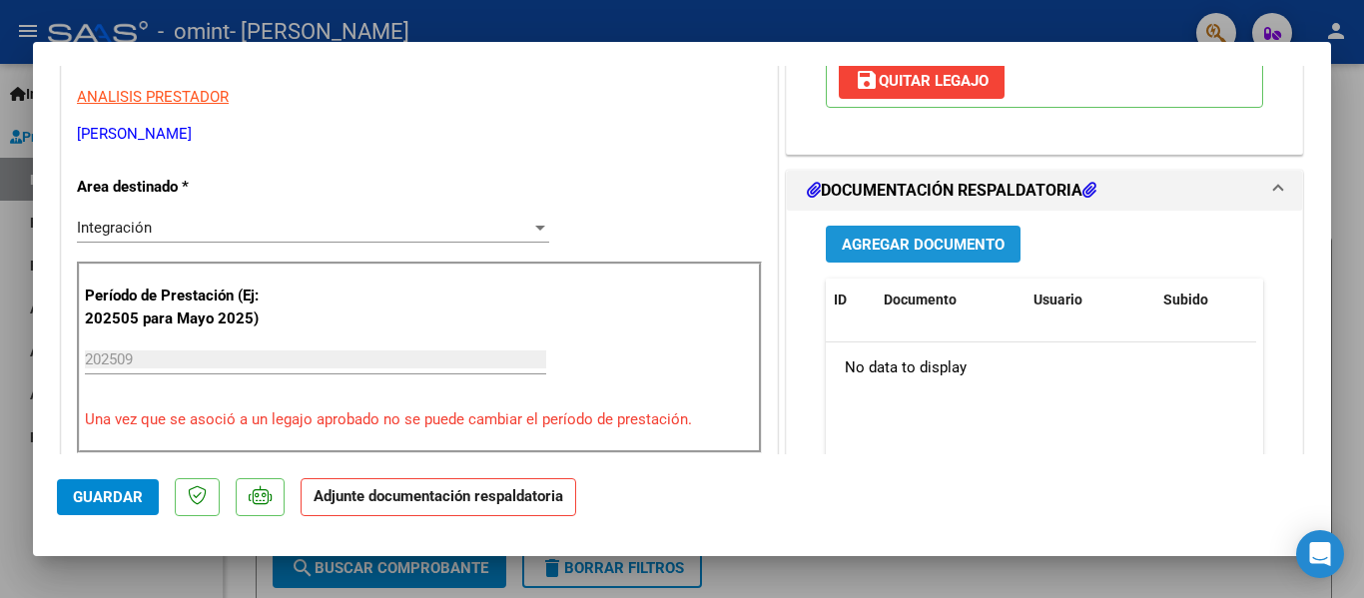
click at [886, 247] on span "Agregar Documento" at bounding box center [923, 245] width 163 height 18
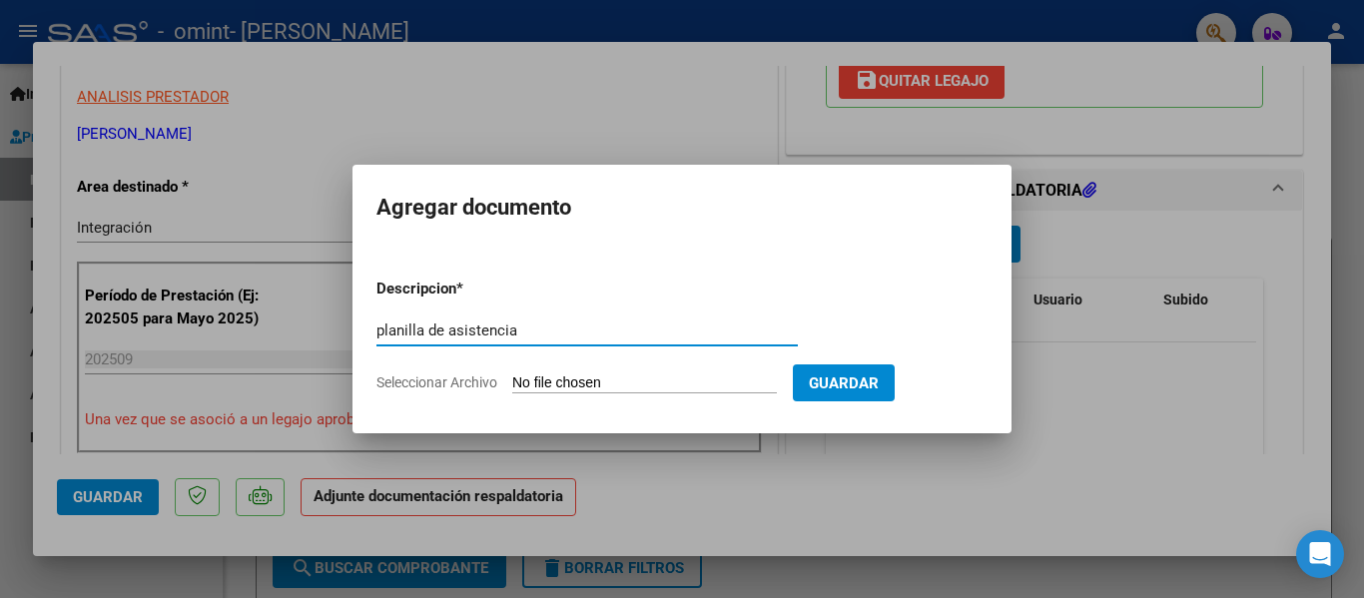
type input "planilla de asistencia"
click at [726, 390] on input "Seleccionar Archivo" at bounding box center [644, 383] width 265 height 19
type input "C:\fakepath\[PERSON_NAME] sep .pdf"
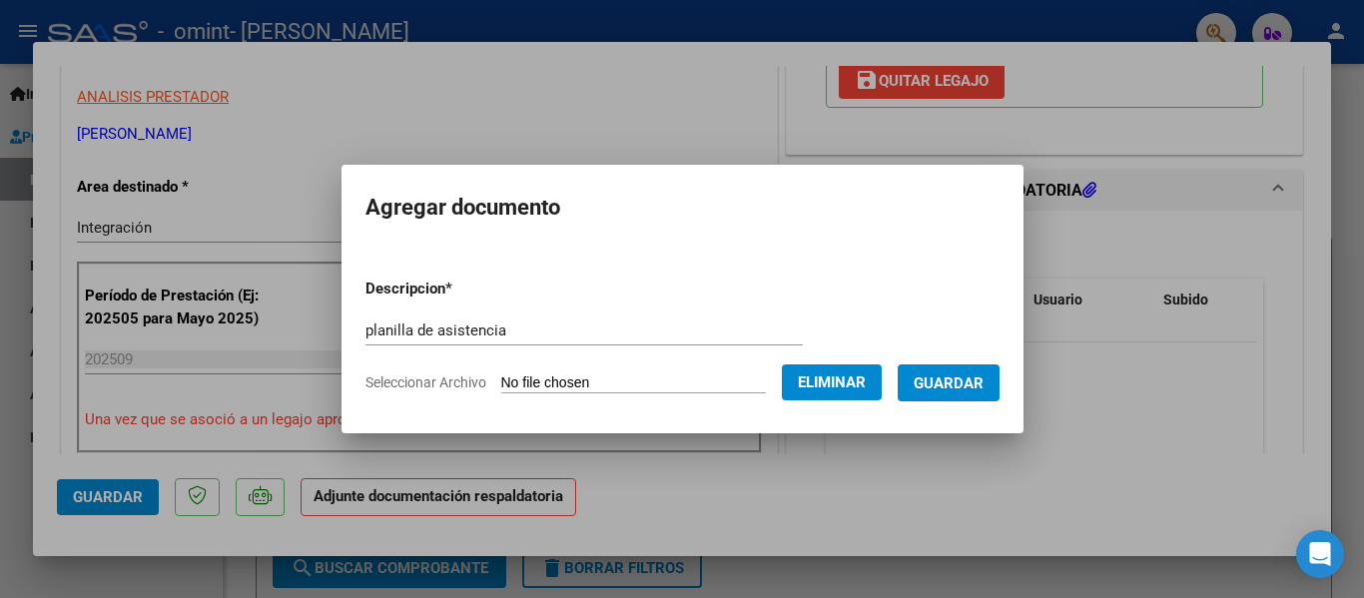
click at [945, 384] on span "Guardar" at bounding box center [949, 383] width 70 height 18
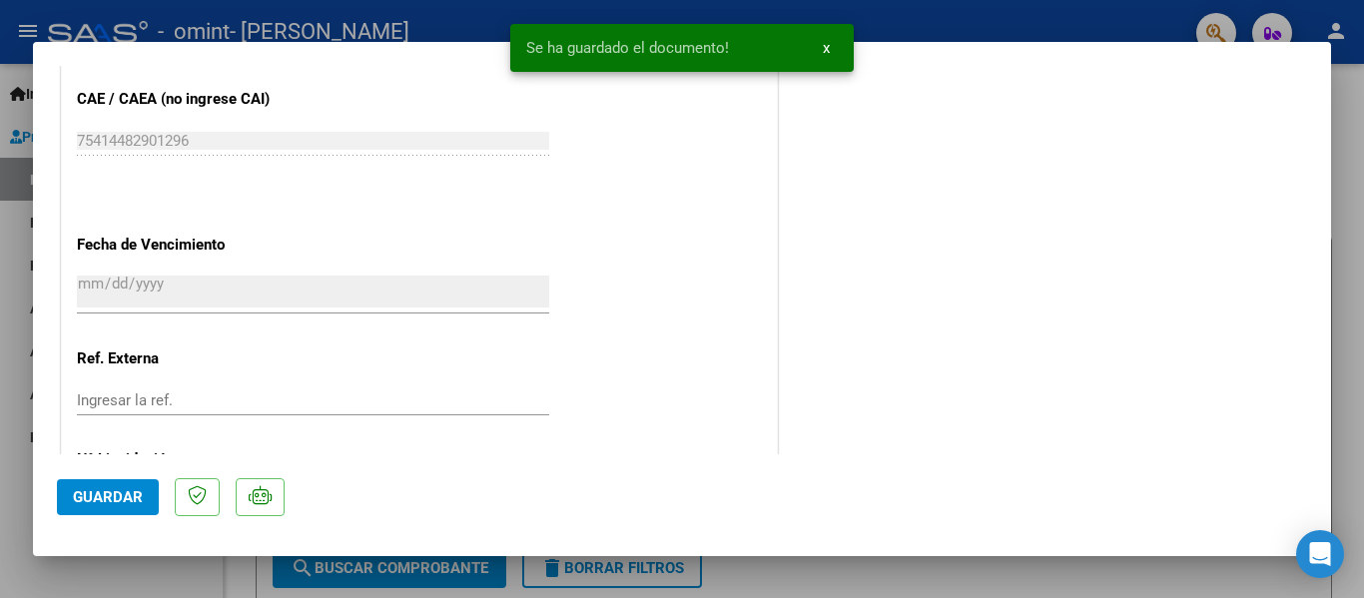
scroll to position [1399, 0]
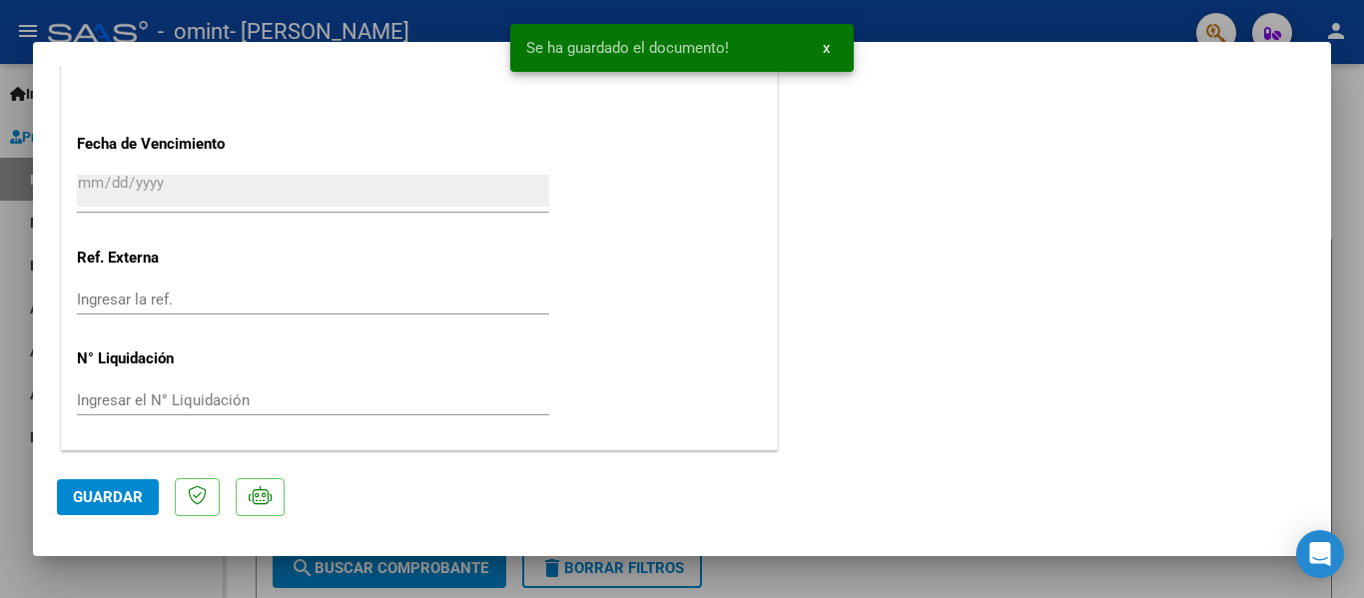
click at [79, 511] on button "Guardar" at bounding box center [108, 497] width 102 height 36
